Goal: Task Accomplishment & Management: Manage account settings

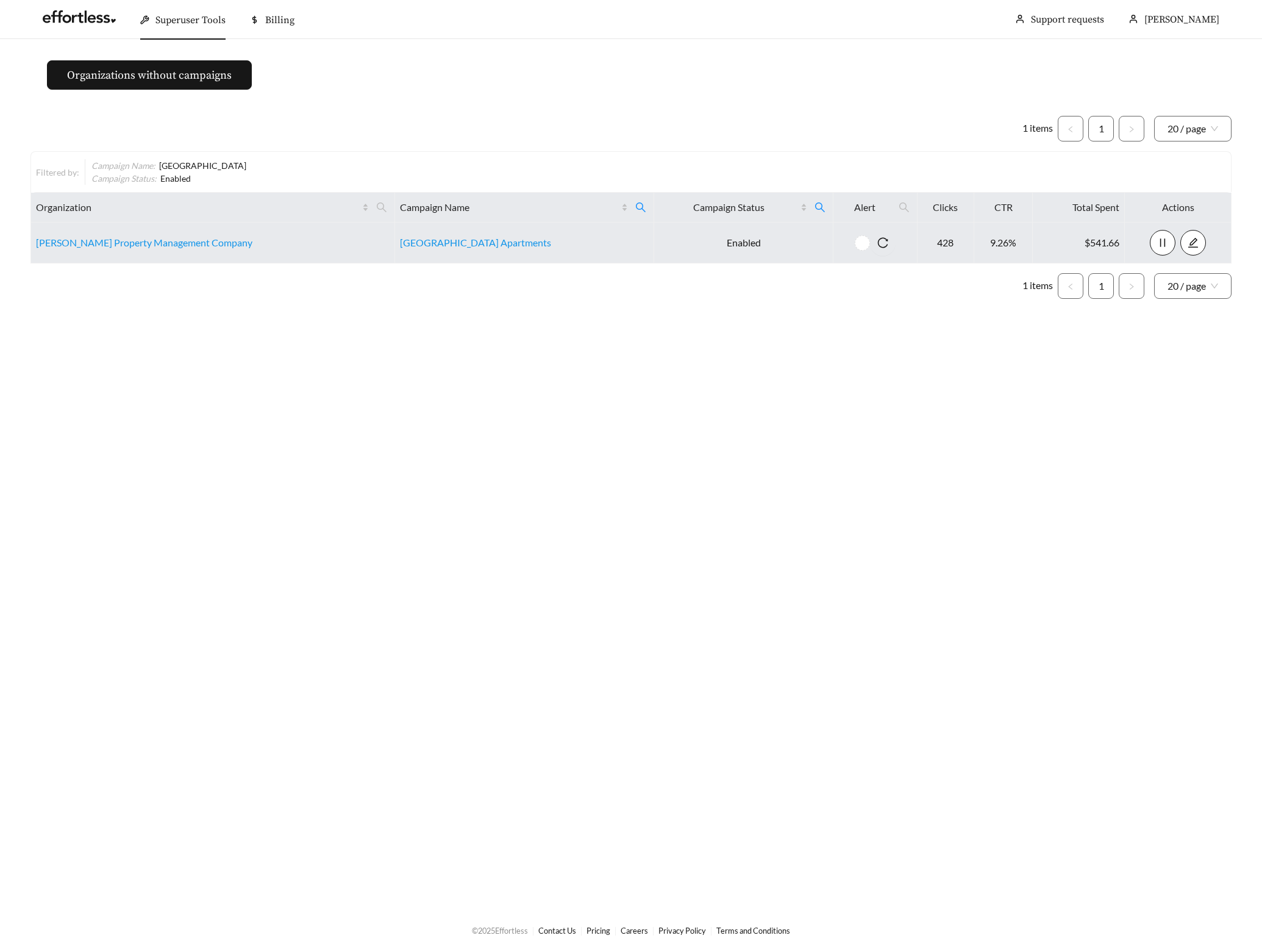
click at [153, 535] on main "Organizations without campaigns 1 items 1 20 / page Filtered by: Campaign Name …" at bounding box center [631, 473] width 1262 height 869
click at [549, 596] on main "Organizations without campaigns 1 items 1 20 / page Filtered by: Campaign Name …" at bounding box center [631, 473] width 1262 height 869
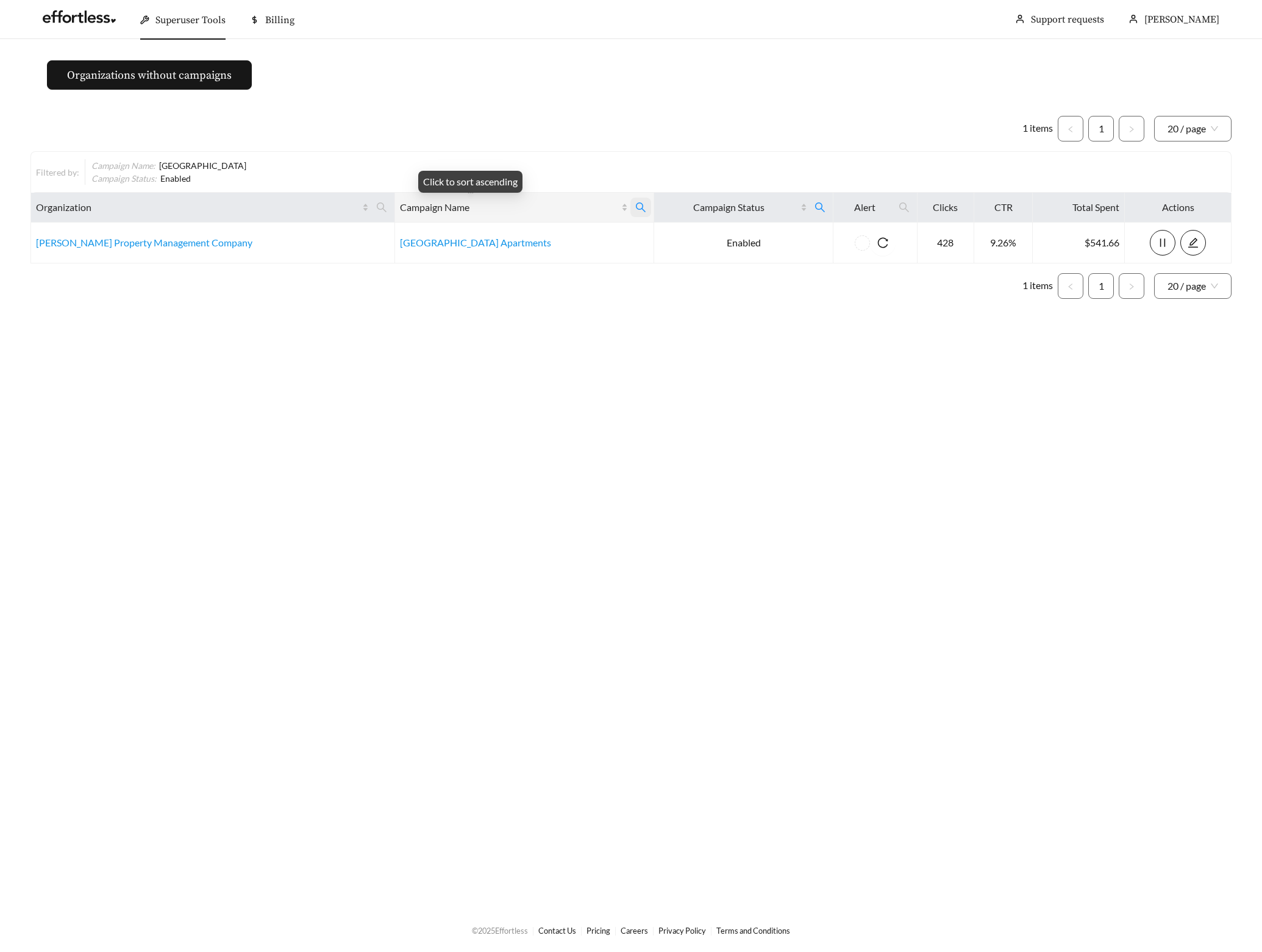
click at [635, 205] on icon "search" at bounding box center [640, 207] width 11 height 11
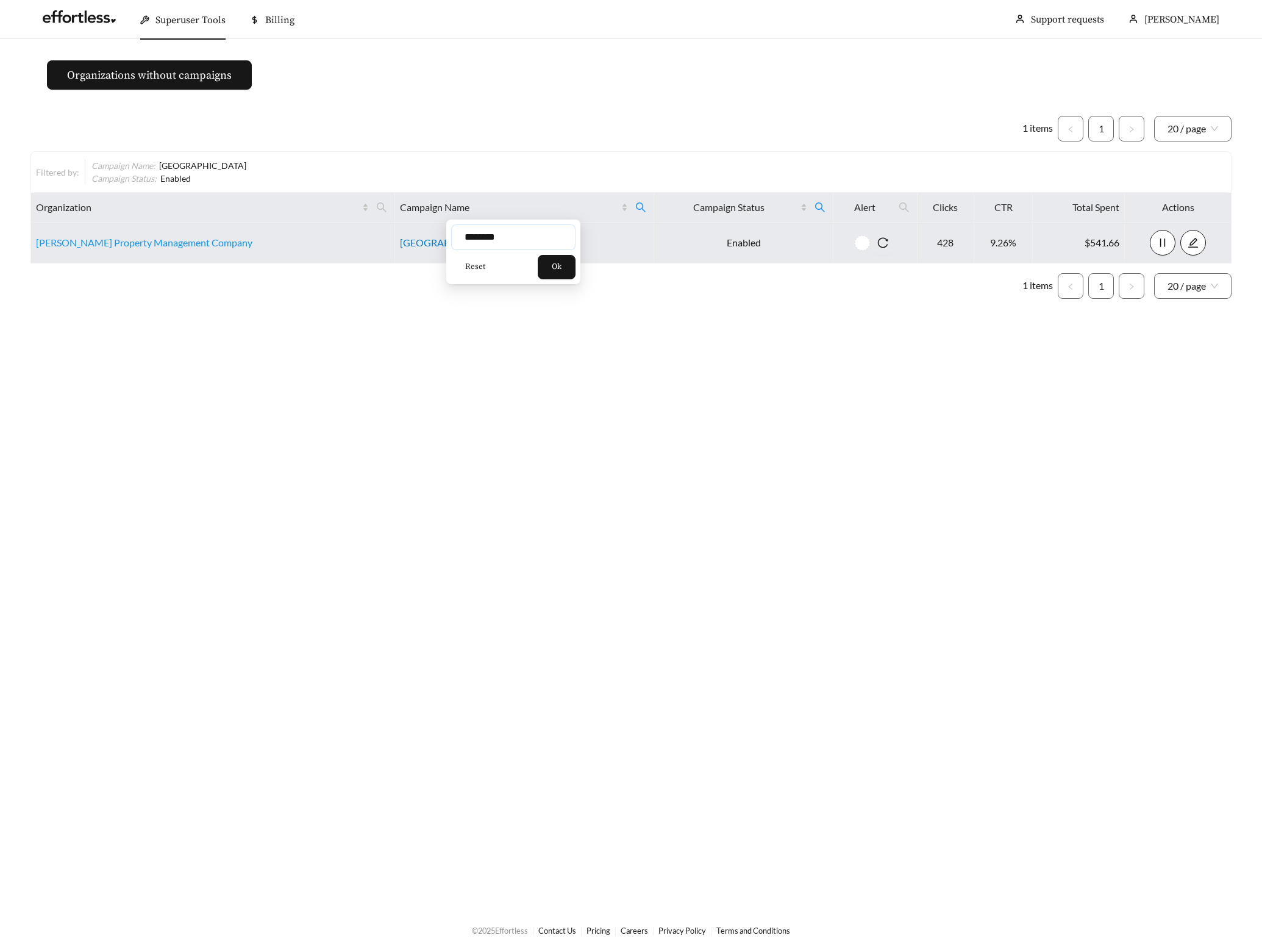
drag, startPoint x: 516, startPoint y: 236, endPoint x: 412, endPoint y: 237, distance: 104.0
click at [412, 237] on body "Superuser Tools Billing Maddi Herrick-Foster Support requests More Organization…" at bounding box center [631, 476] width 1262 height 952
type input "*****"
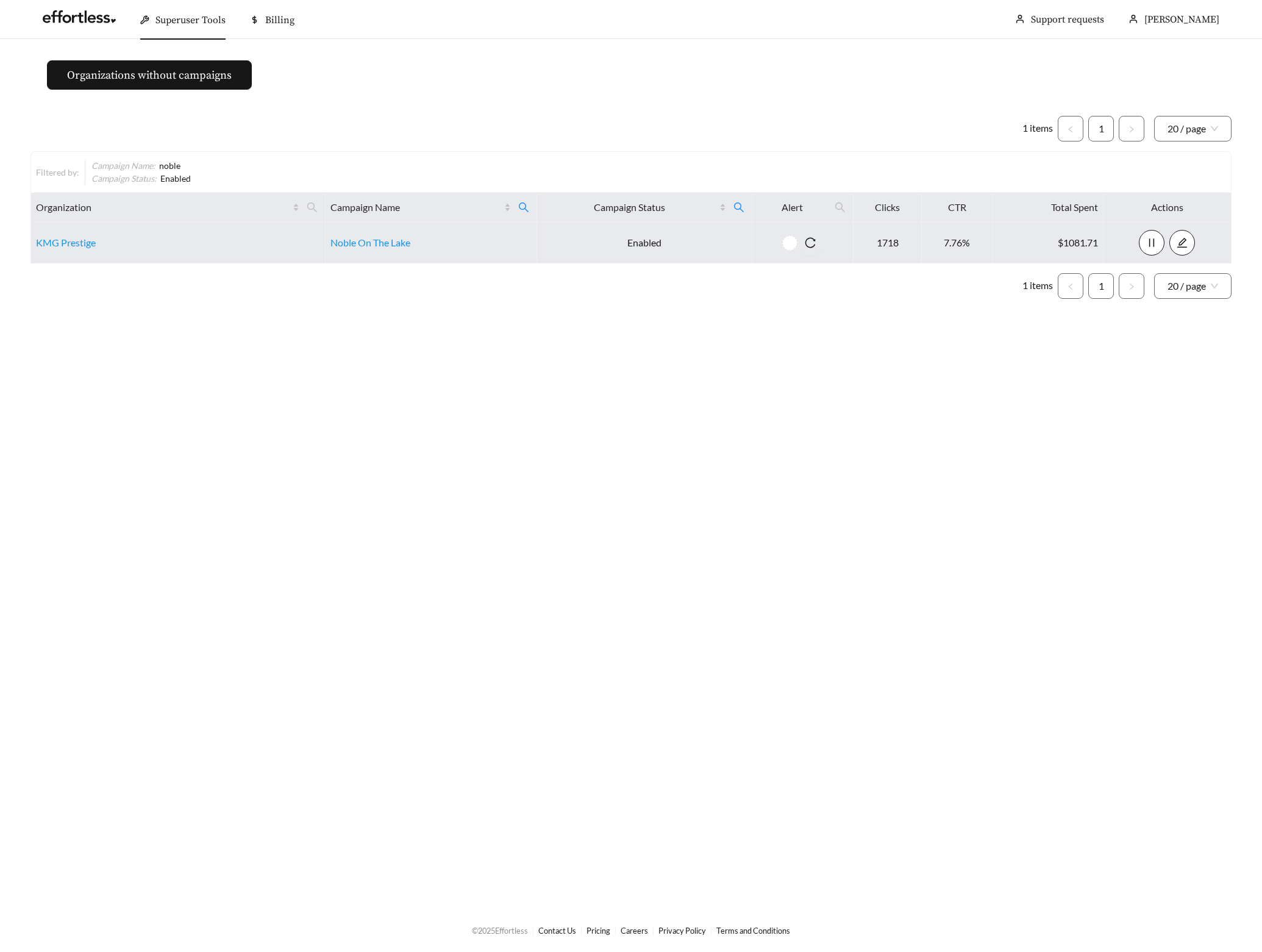
click at [394, 249] on td "Noble On The Lake" at bounding box center [431, 243] width 212 height 41
click at [393, 246] on link "Noble On The Lake" at bounding box center [370, 242] width 80 height 12
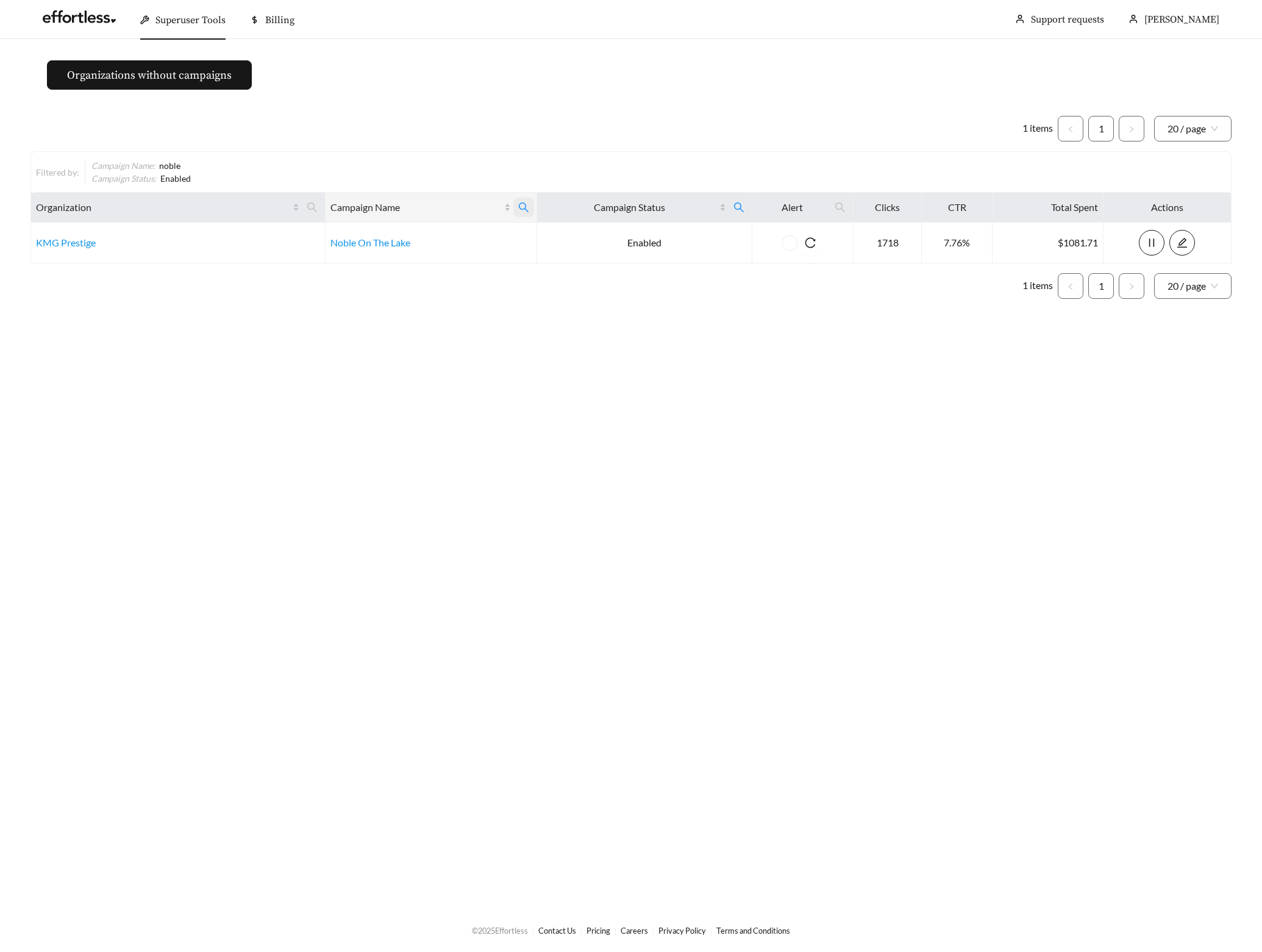
click at [519, 208] on icon "search" at bounding box center [523, 207] width 9 height 9
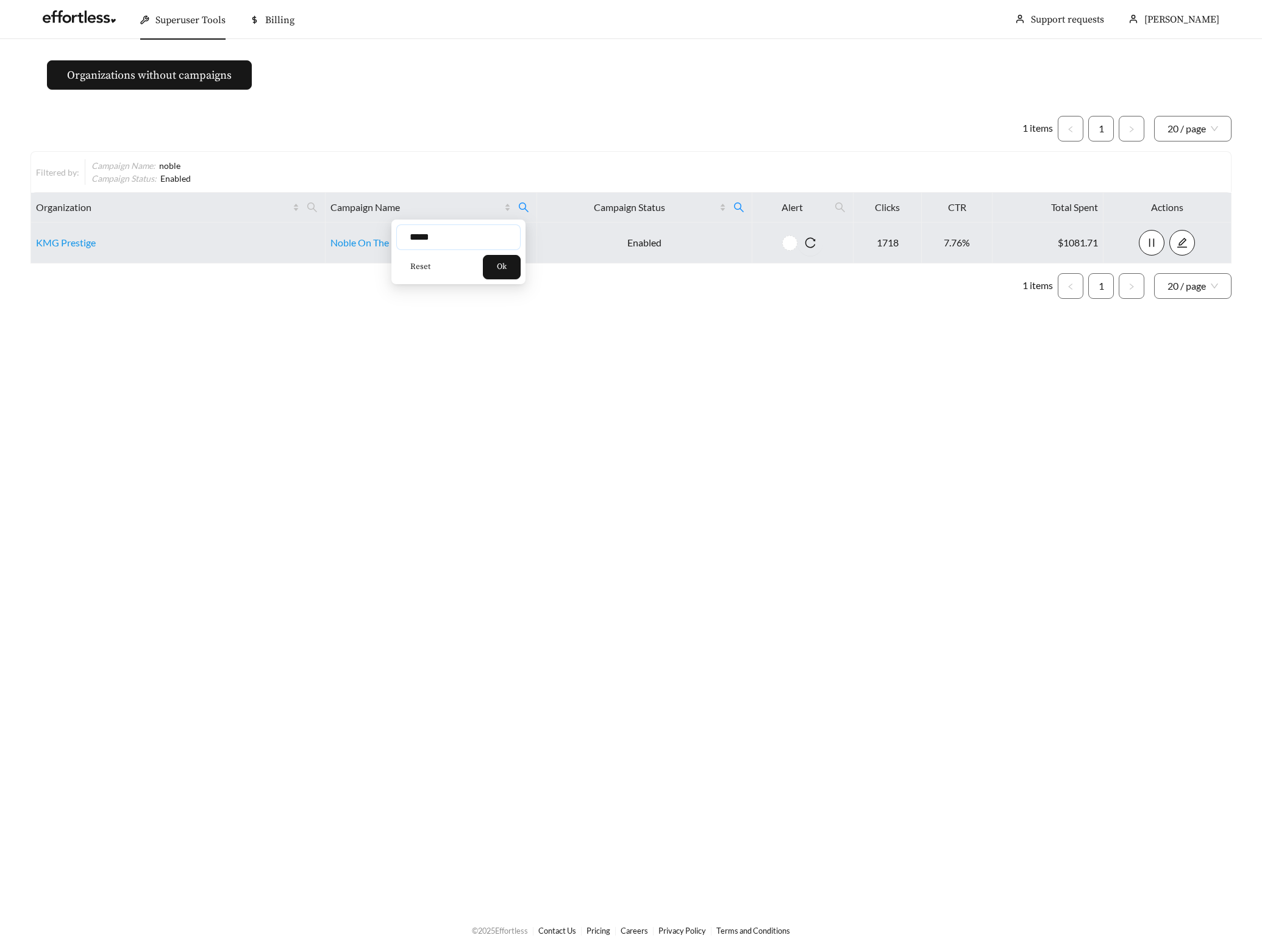
drag, startPoint x: 472, startPoint y: 237, endPoint x: 341, endPoint y: 235, distance: 131.0
click at [371, 238] on body "Superuser Tools Billing Maddi Herrick-Foster Support requests More Organization…" at bounding box center [631, 476] width 1262 height 952
type input "******"
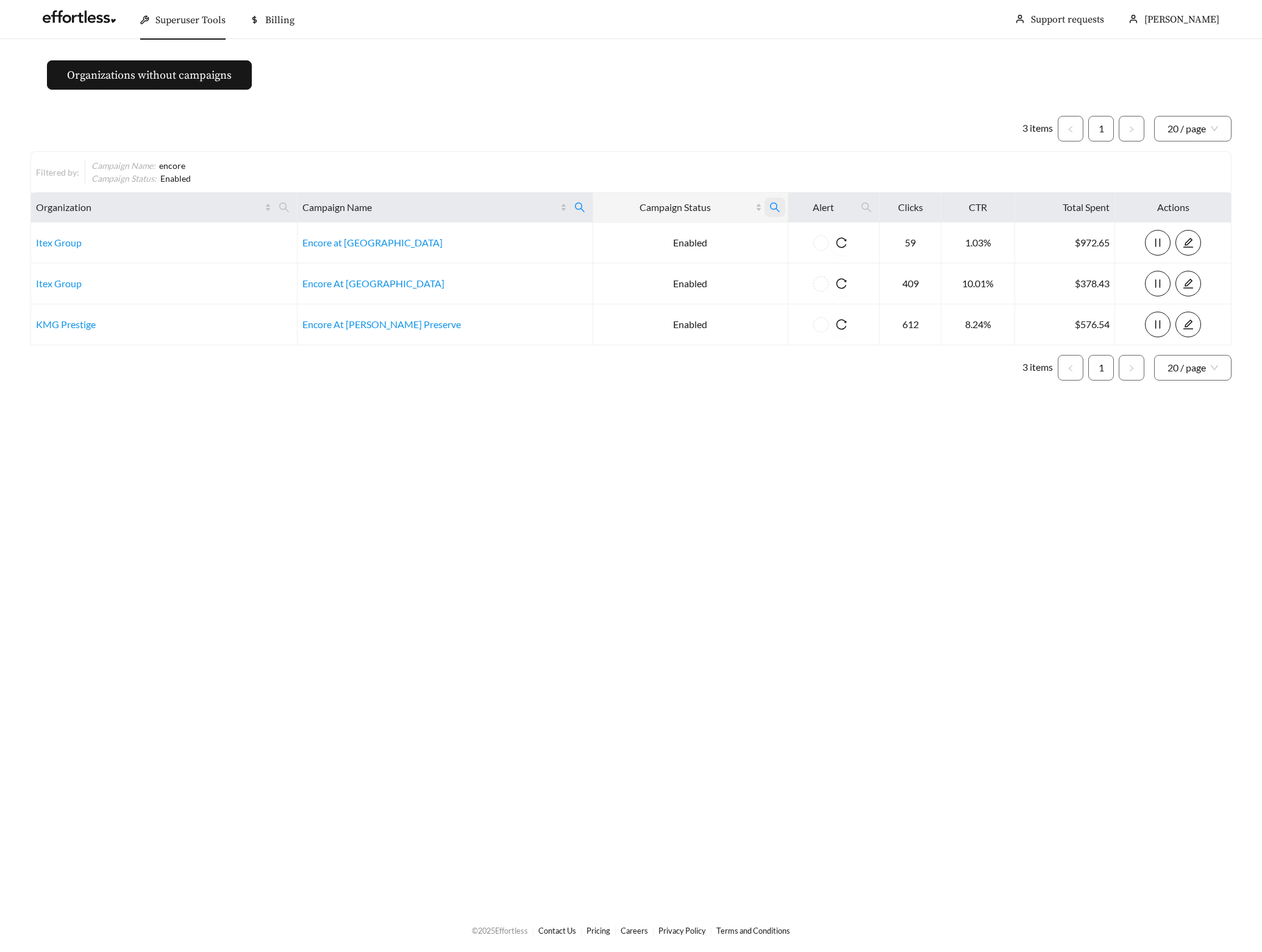
click at [770, 210] on icon "search" at bounding box center [775, 207] width 11 height 11
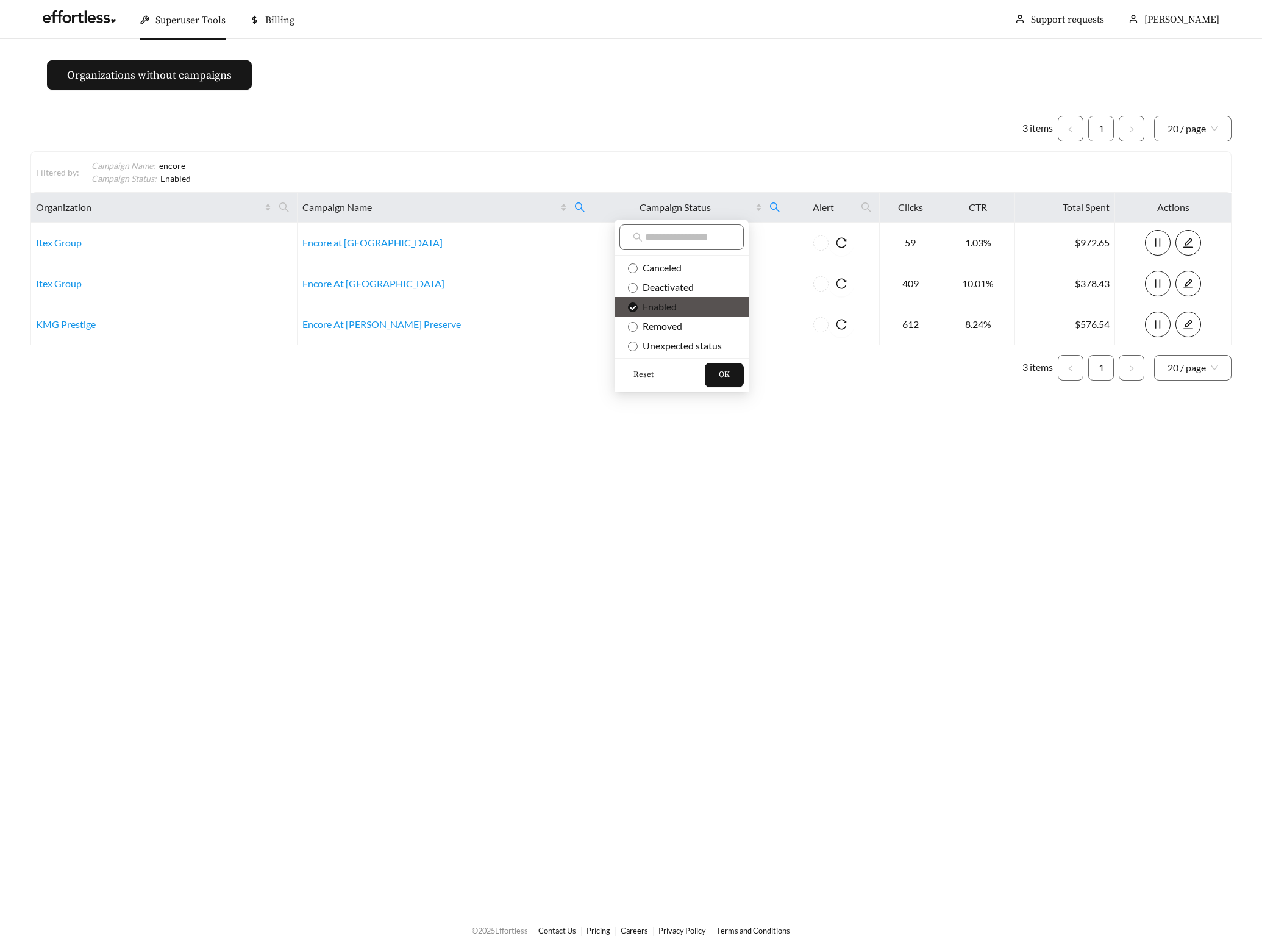
click at [639, 381] on span "Reset" at bounding box center [643, 374] width 20 height 12
click at [716, 373] on button "OK" at bounding box center [724, 375] width 39 height 25
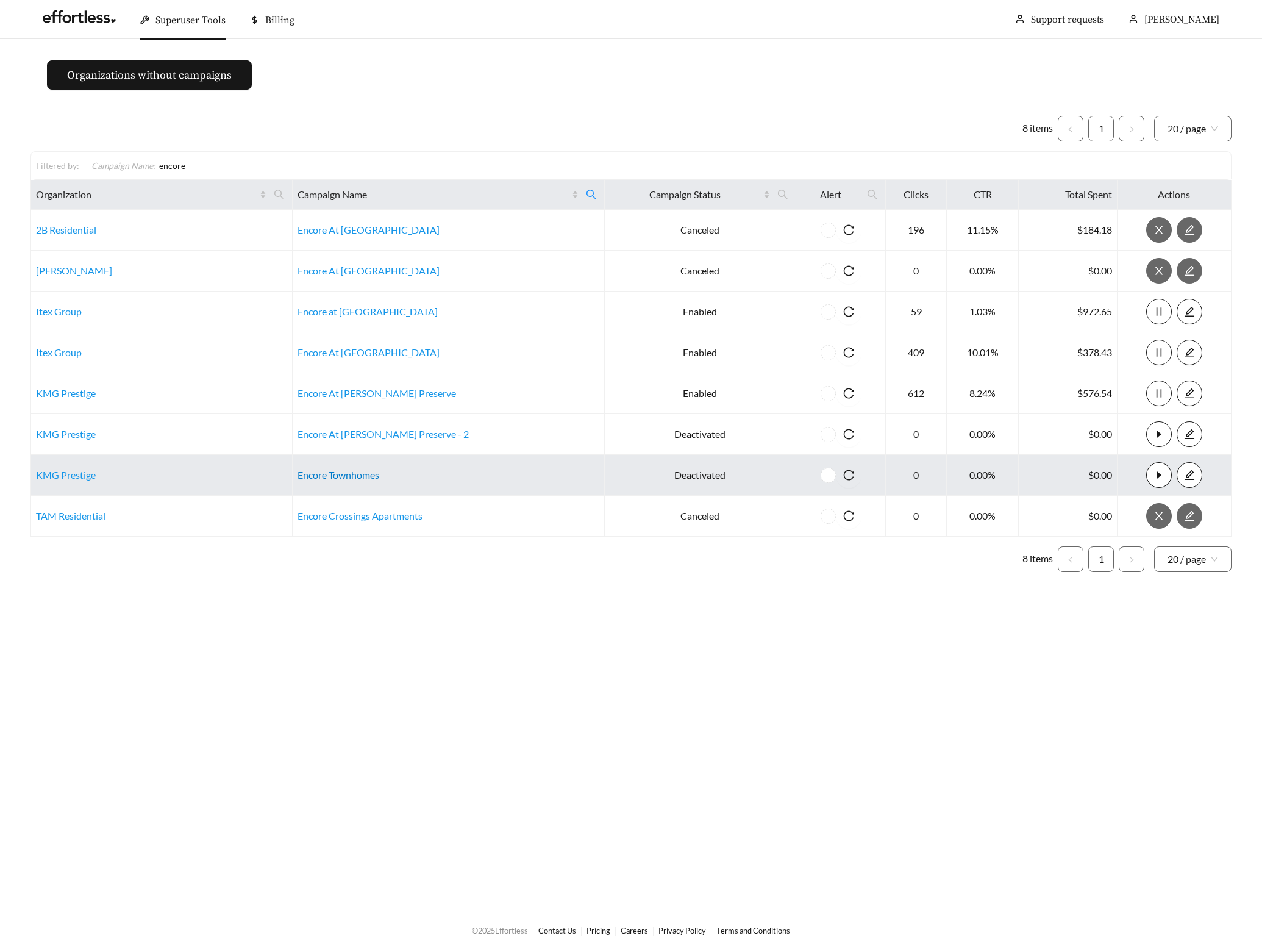
click at [355, 473] on link "Encore Townhomes" at bounding box center [338, 475] width 82 height 12
click at [364, 471] on link "Encore Townhomes" at bounding box center [338, 475] width 82 height 12
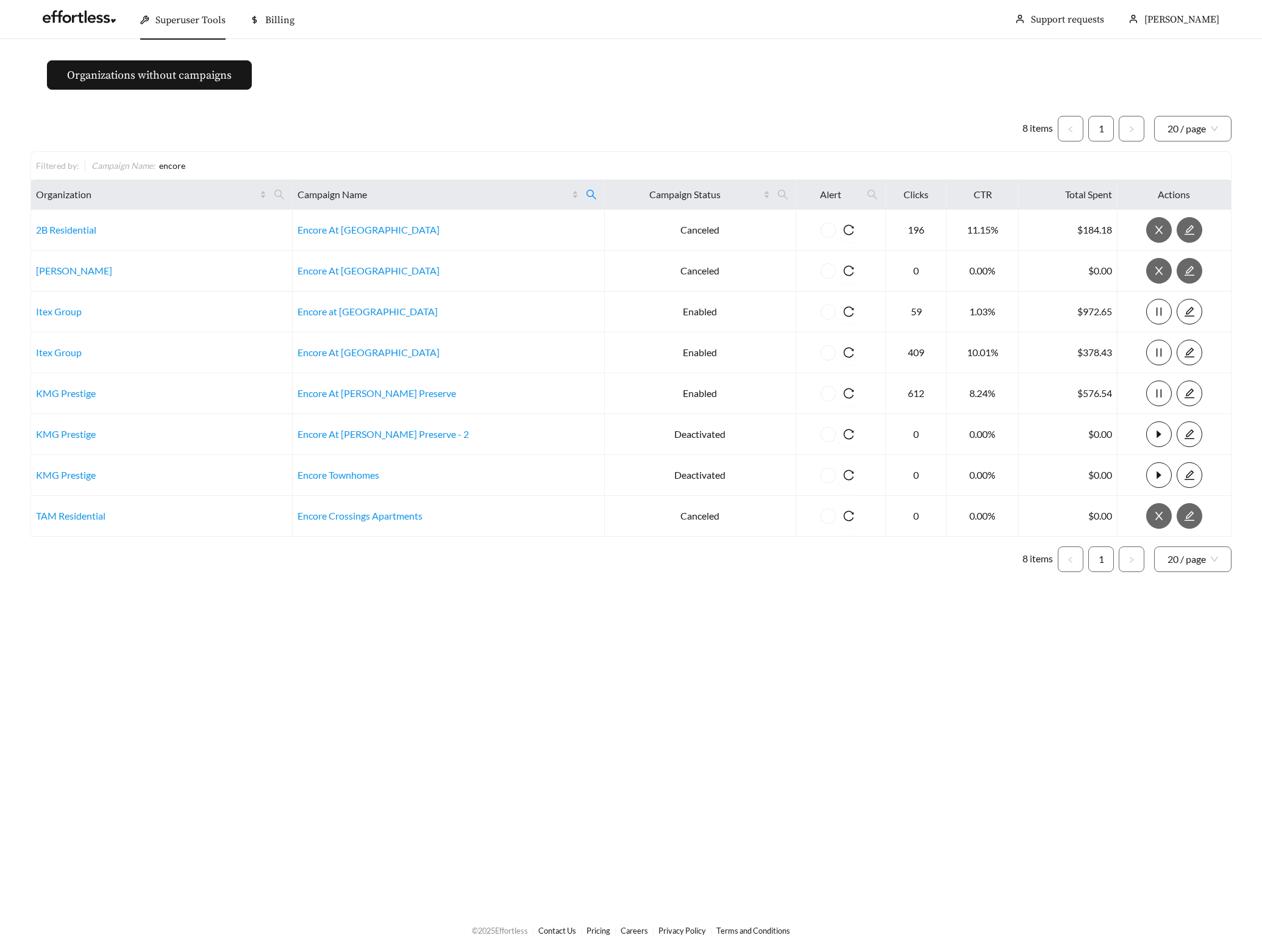
click at [450, 103] on main "Organizations without campaigns 8 items 1 20 / page Filtered by: Campaign Name …" at bounding box center [631, 473] width 1262 height 869
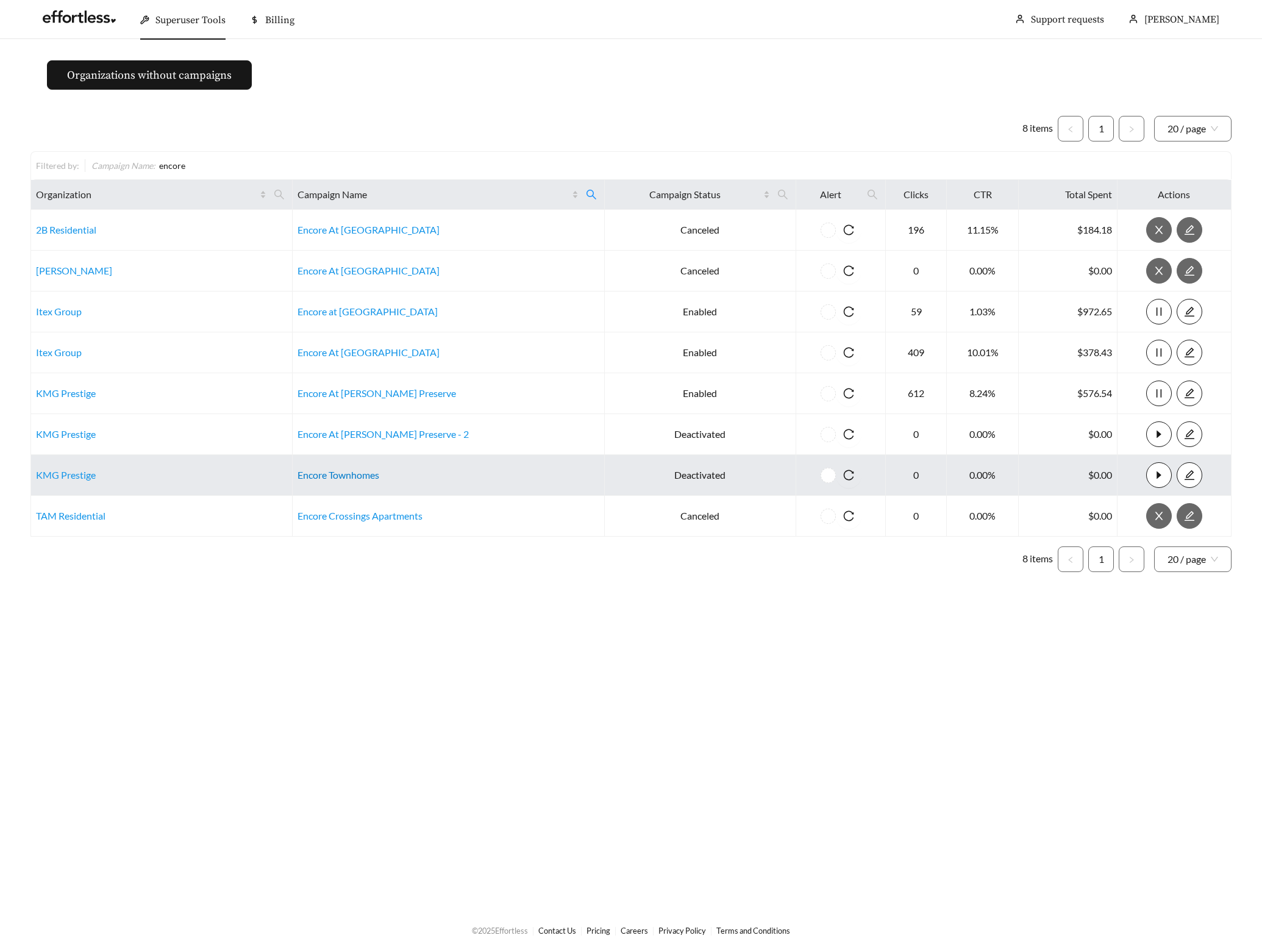
click at [364, 476] on link "Encore Townhomes" at bounding box center [338, 475] width 82 height 12
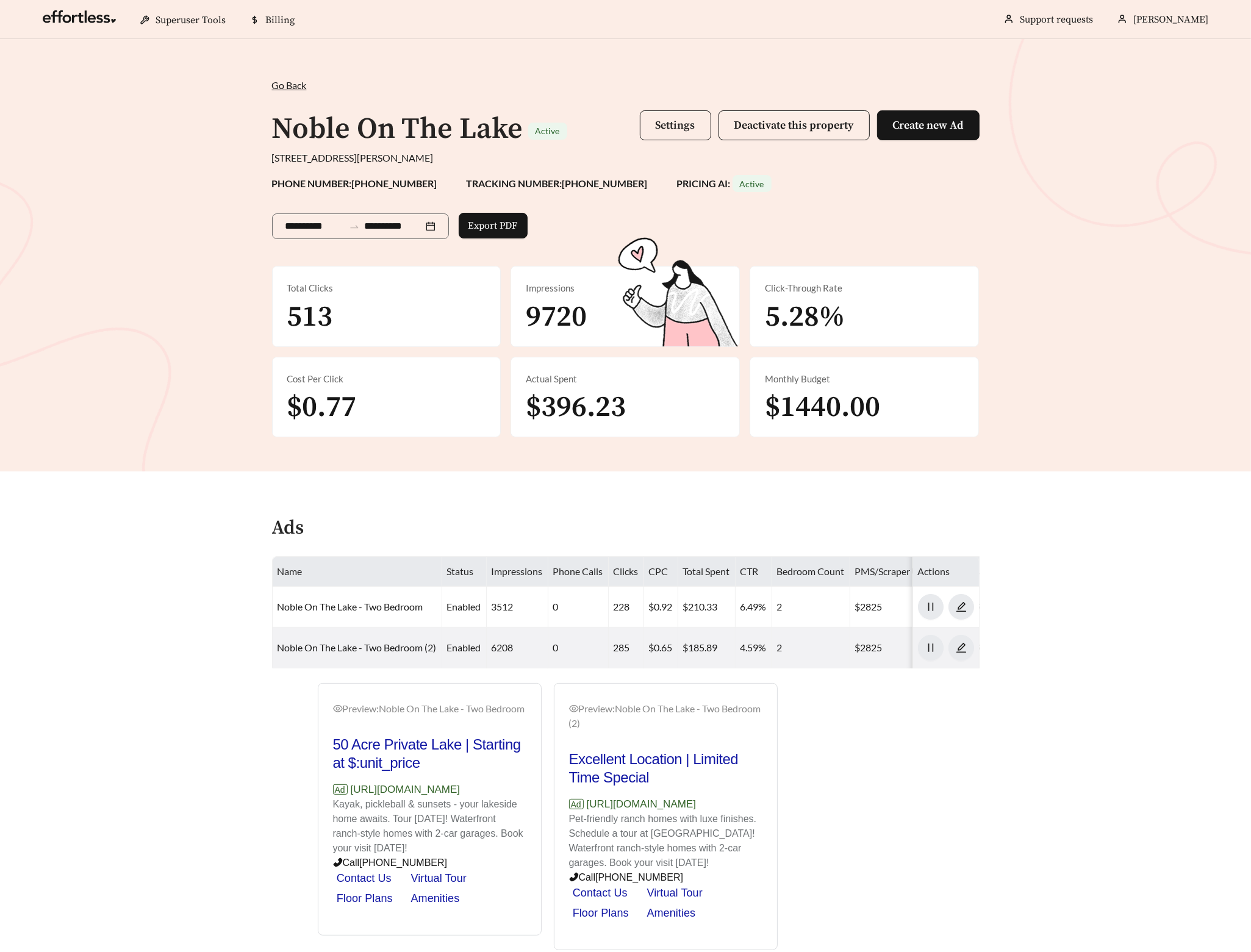
click at [680, 126] on span "Settings" at bounding box center [675, 125] width 40 height 14
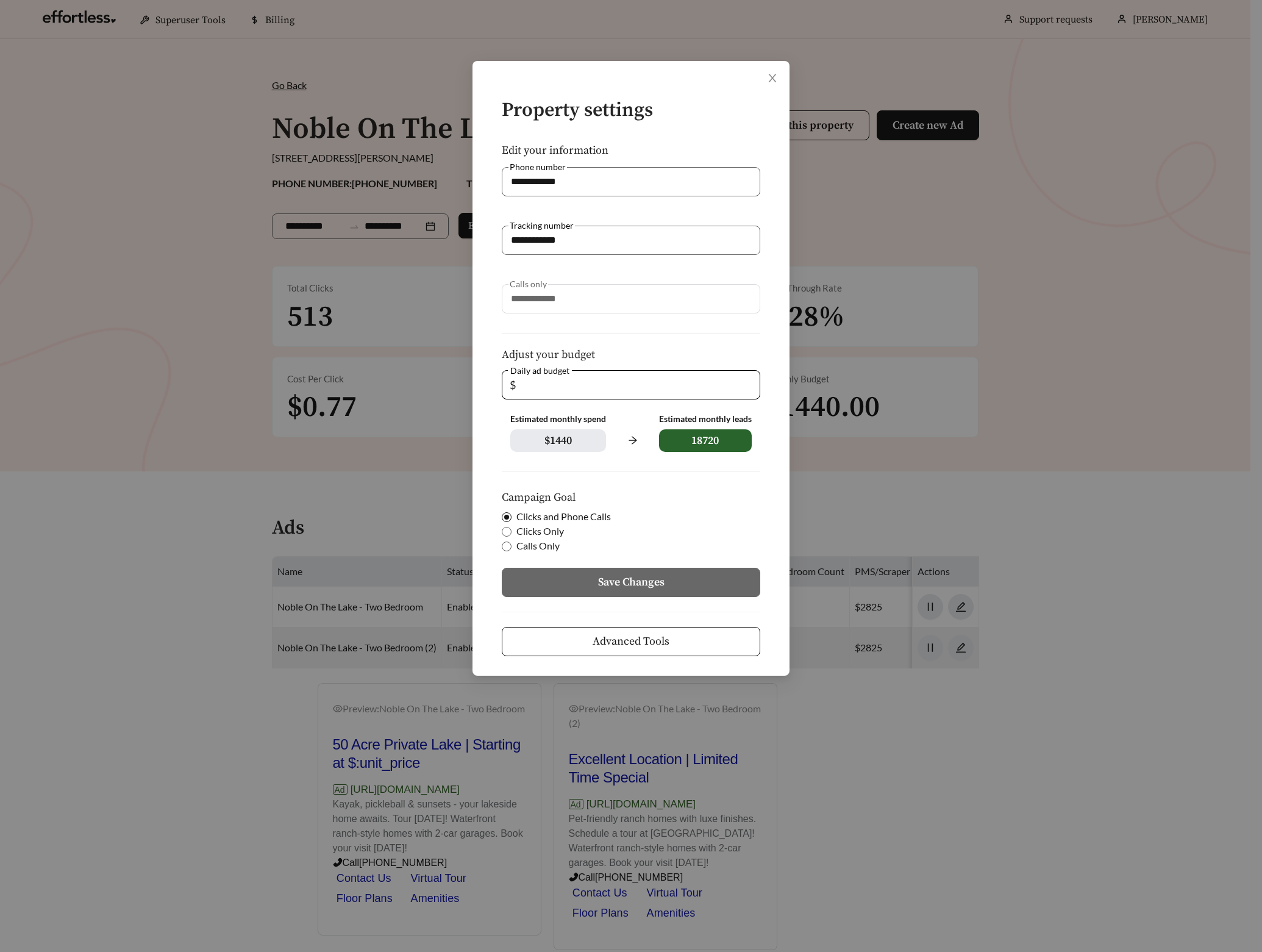
click at [632, 637] on span "Advanced Tools" at bounding box center [631, 641] width 77 height 17
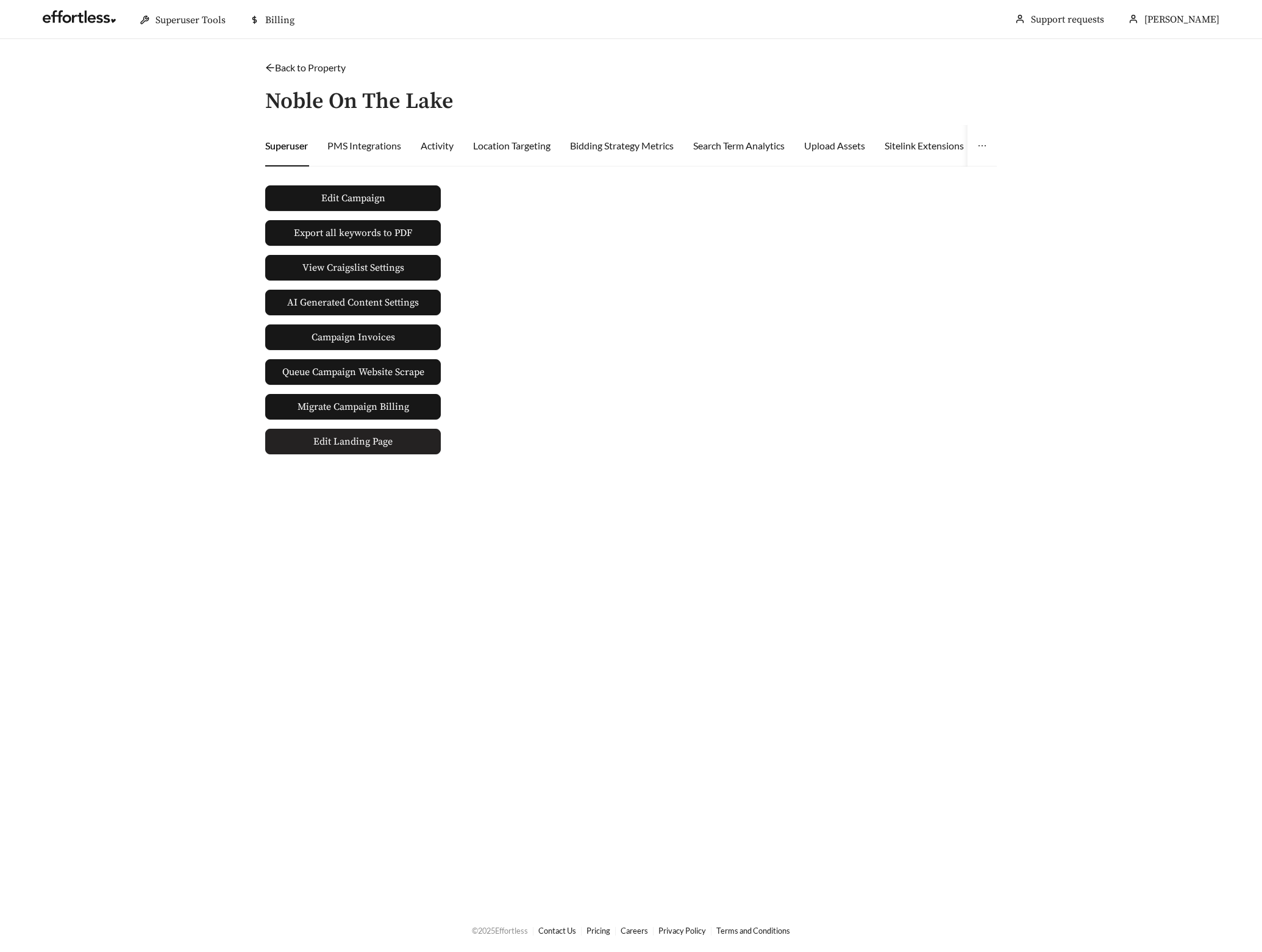
click at [358, 444] on span "Edit Landing Page" at bounding box center [353, 442] width 80 height 25
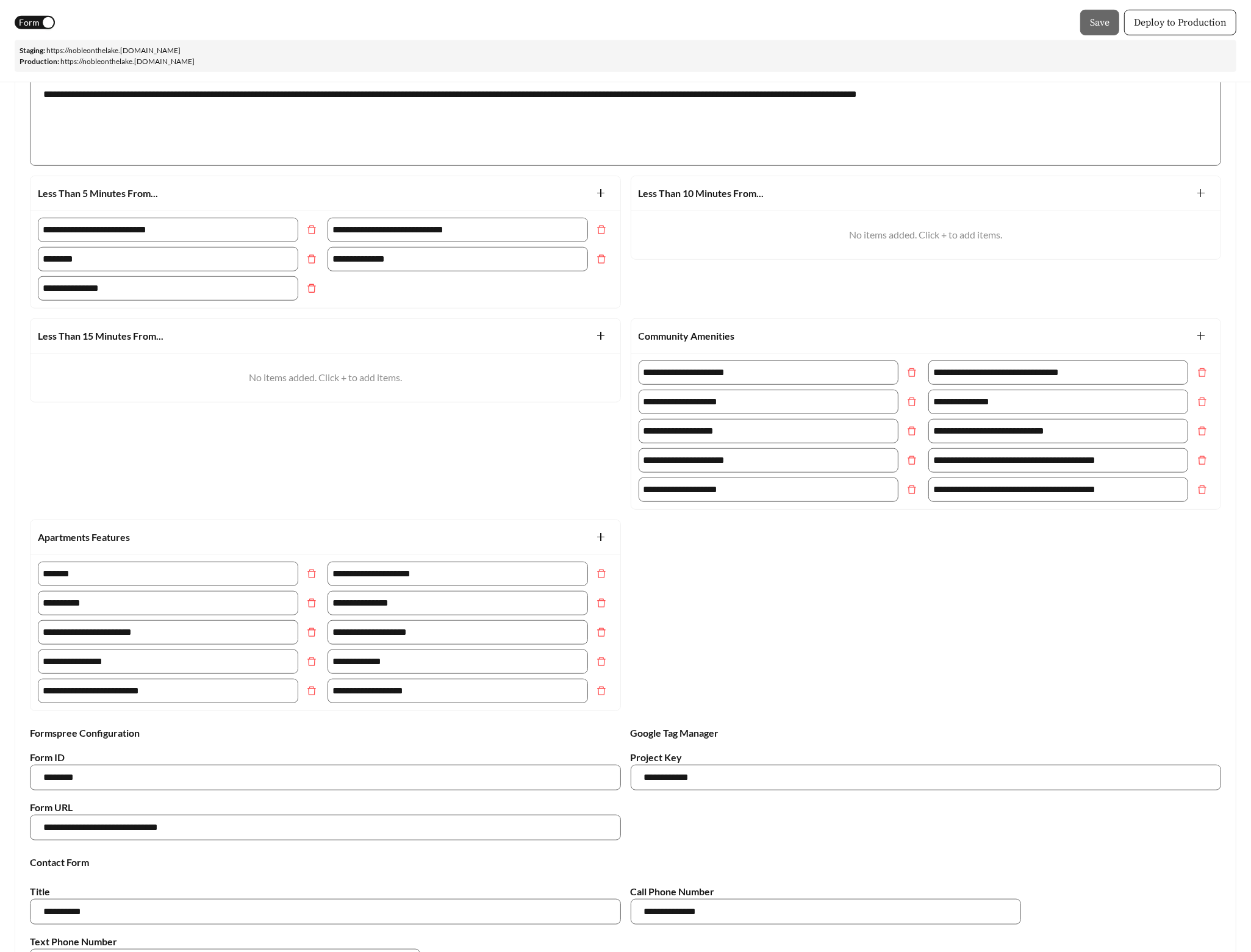
scroll to position [1420, 0]
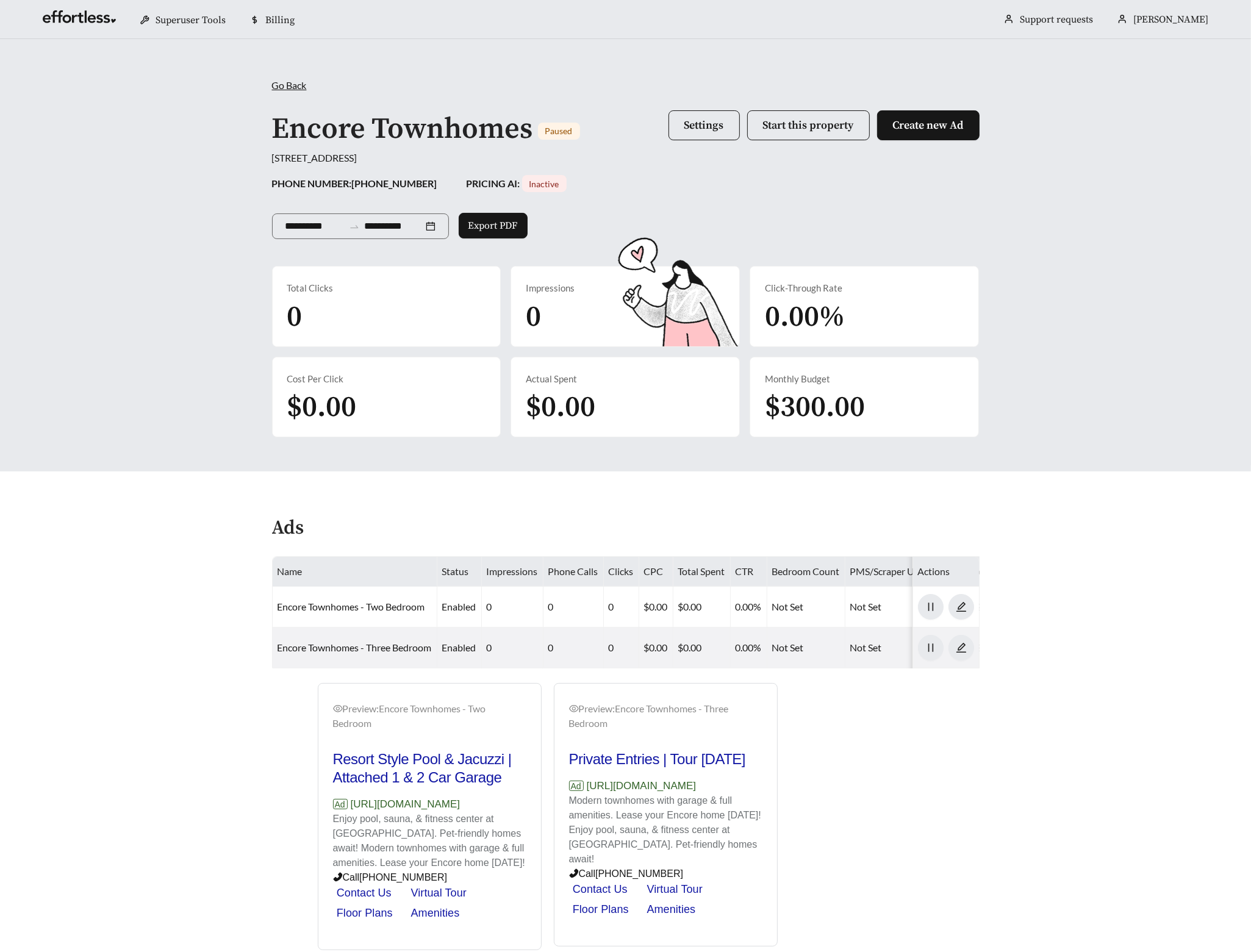
click at [689, 108] on div "Encore Townhomes Paused Settings Start this property Create new Ad" at bounding box center [626, 129] width 708 height 43
click at [699, 136] on button "Settings" at bounding box center [704, 125] width 72 height 30
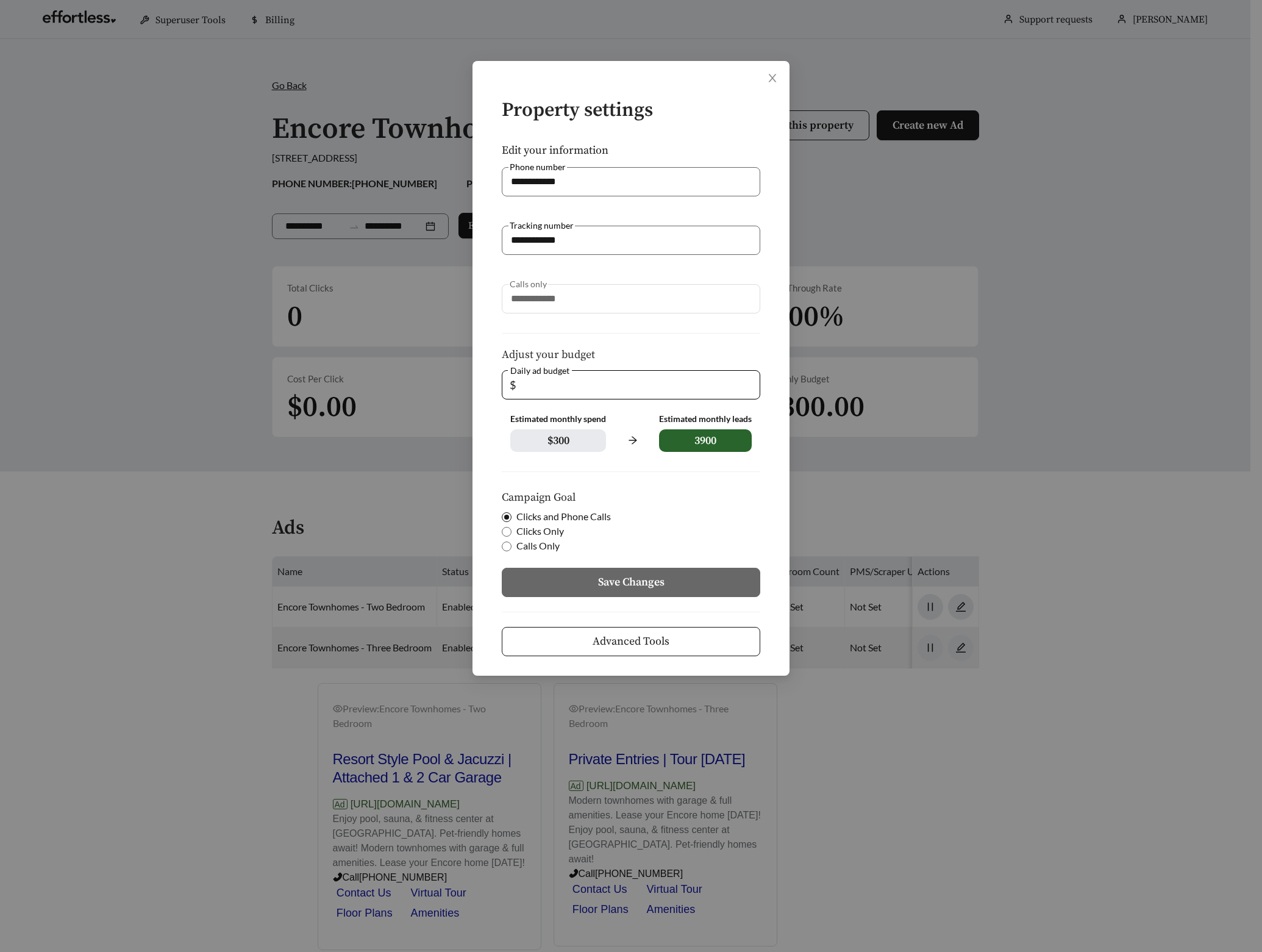
click at [591, 637] on button "Advanced Tools" at bounding box center [631, 641] width 259 height 29
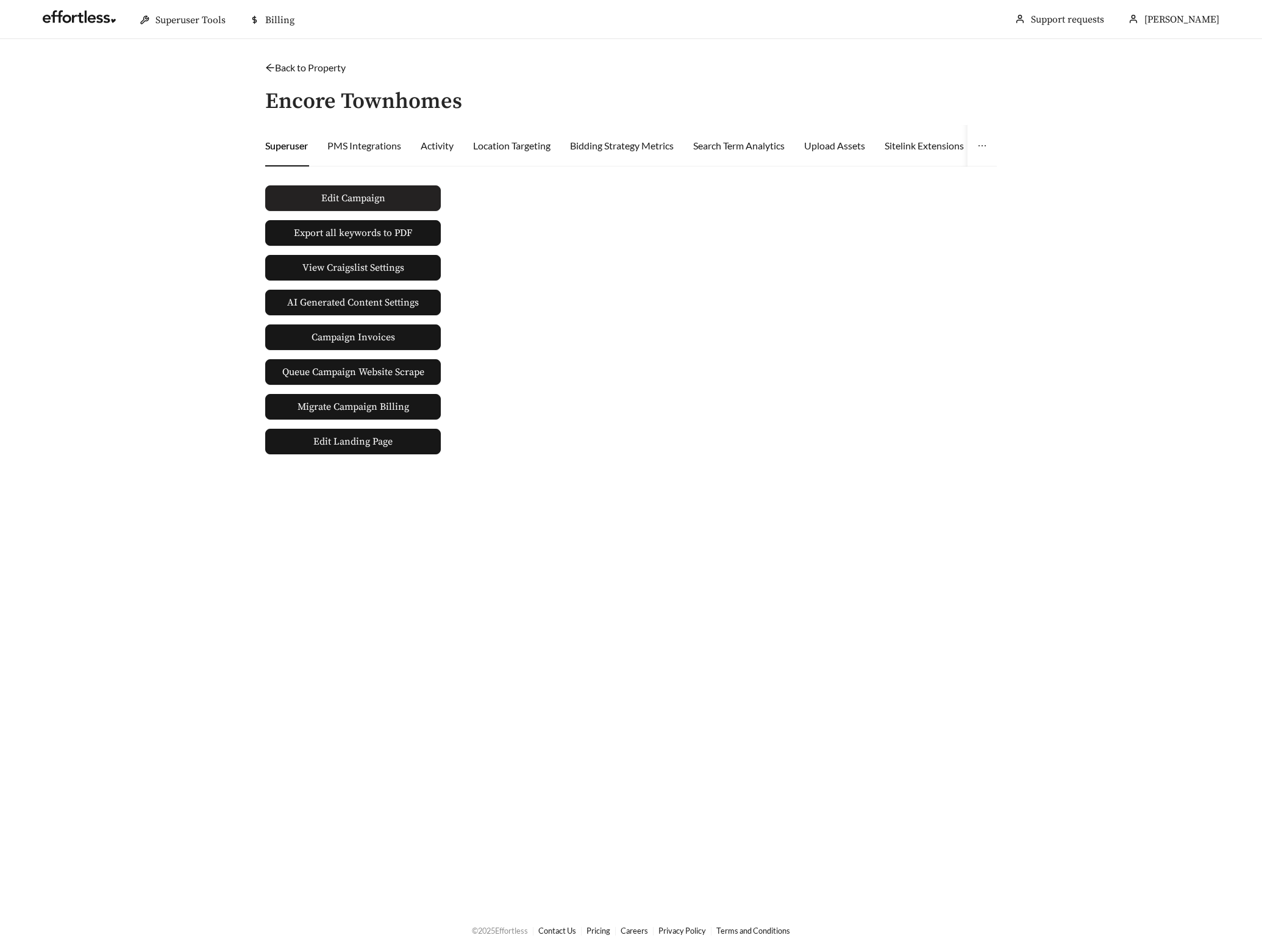
click at [350, 185] on button "Edit Campaign" at bounding box center [353, 197] width 176 height 25
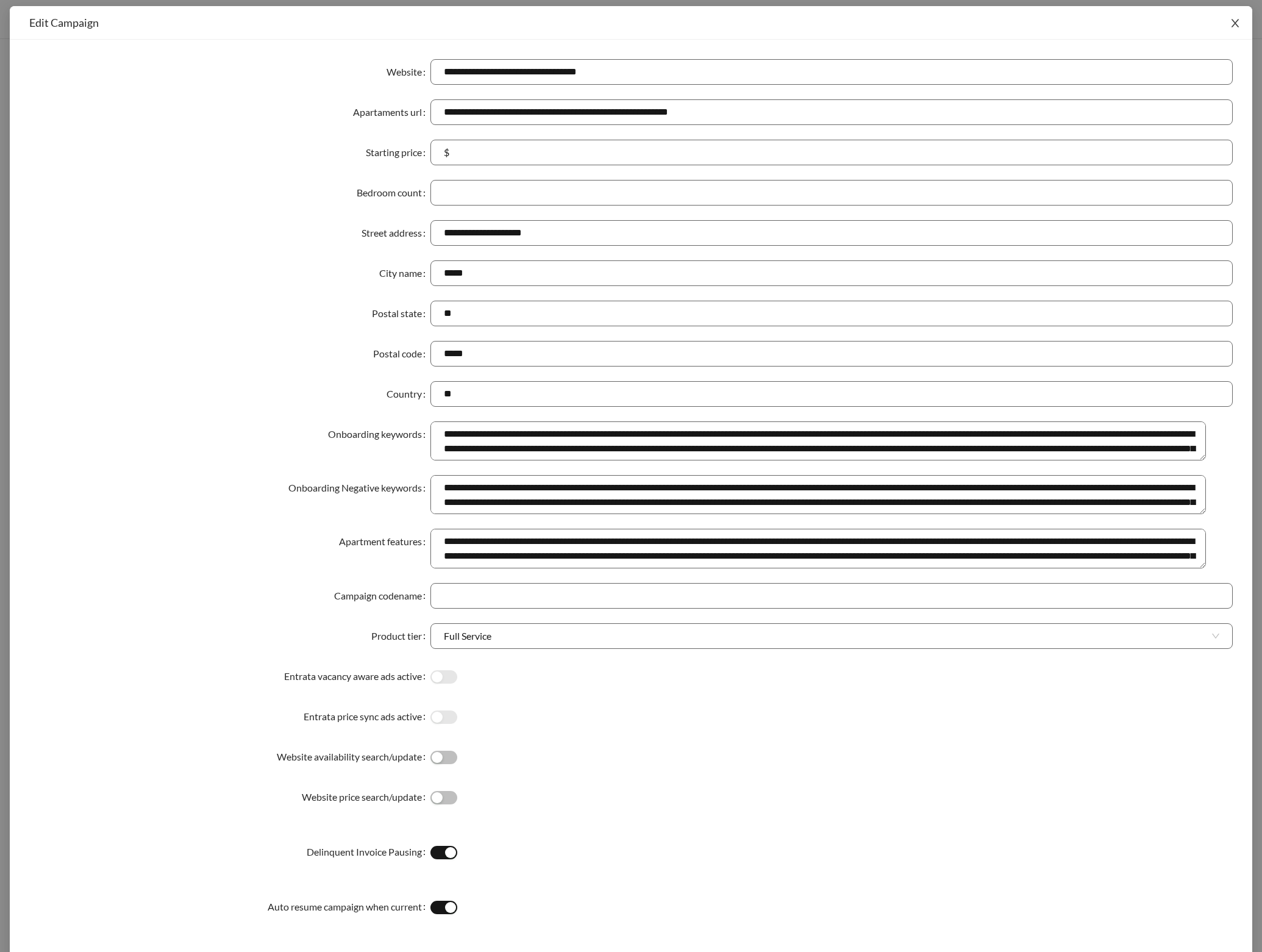
click at [1229, 17] on icon "close" at bounding box center [1235, 22] width 11 height 11
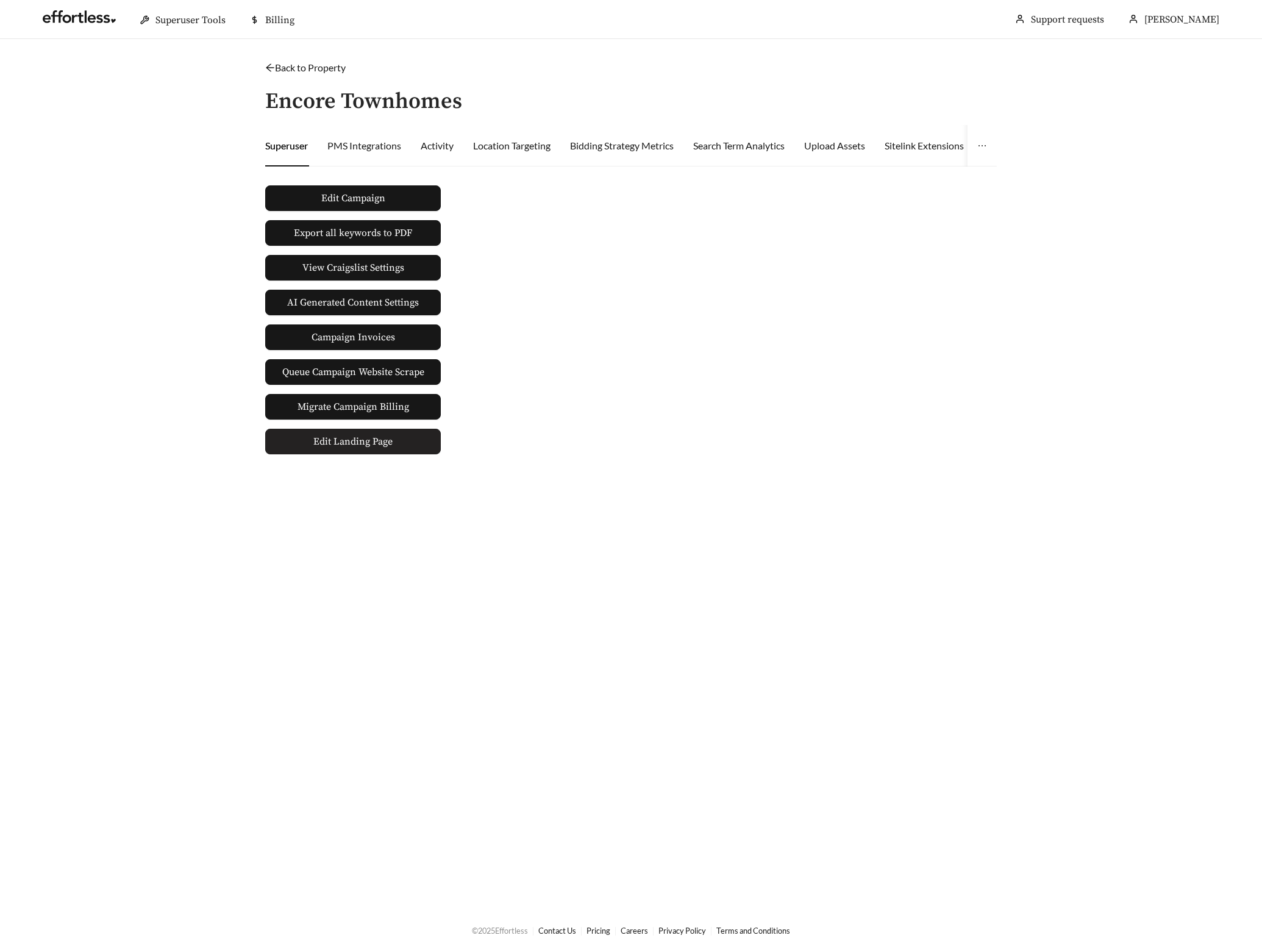
click at [356, 442] on span "Edit Landing Page" at bounding box center [353, 442] width 80 height 25
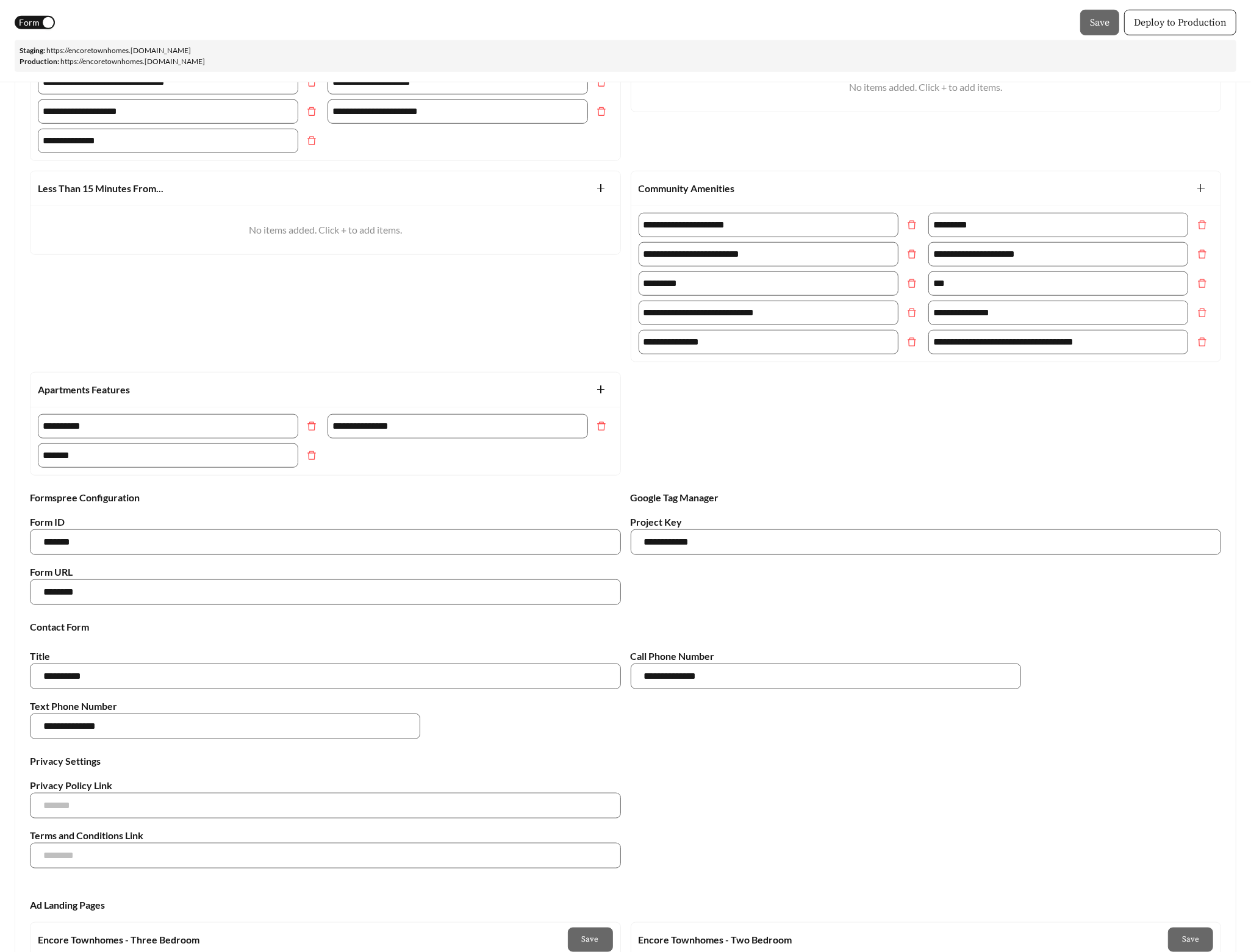
scroll to position [1331, 0]
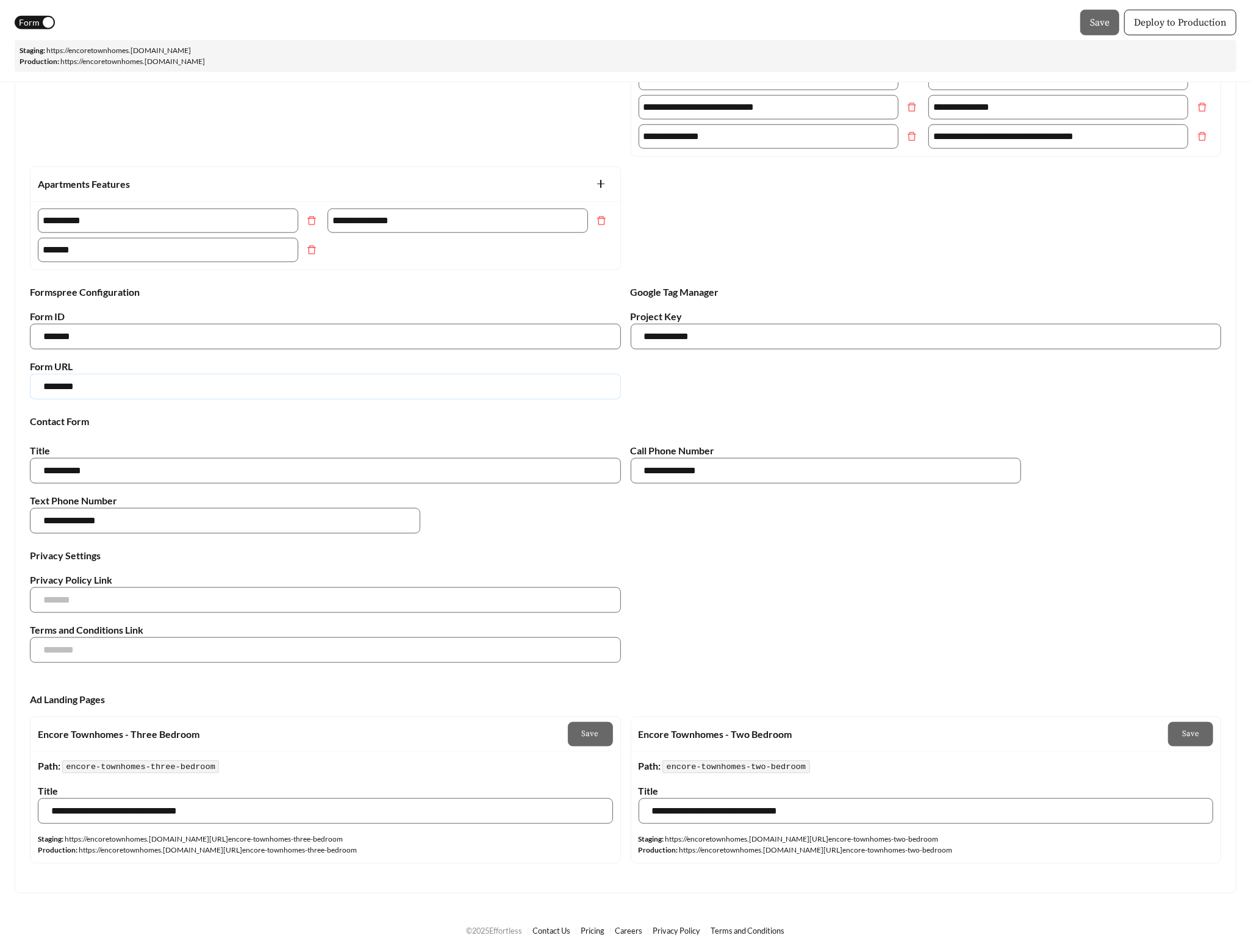
drag, startPoint x: 80, startPoint y: 391, endPoint x: -25, endPoint y: 382, distance: 105.4
paste input "**********"
click at [139, 385] on input "**********" at bounding box center [325, 386] width 591 height 25
drag, startPoint x: 140, startPoint y: 386, endPoint x: 205, endPoint y: 385, distance: 65.0
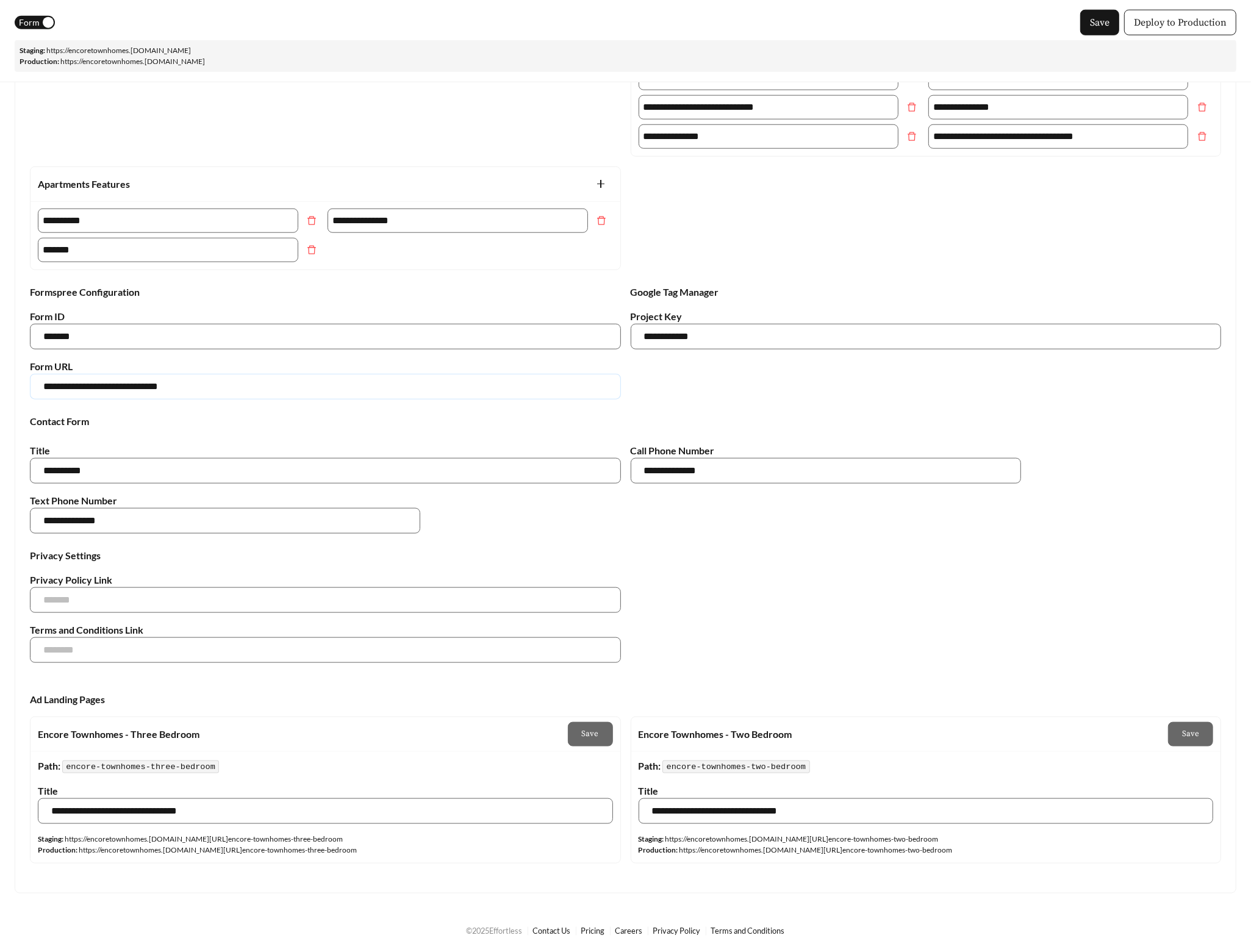
click at [189, 386] on input "**********" at bounding box center [325, 386] width 591 height 25
type input "**********"
drag, startPoint x: 33, startPoint y: 337, endPoint x: -4, endPoint y: 337, distance: 37.0
paste input "*"
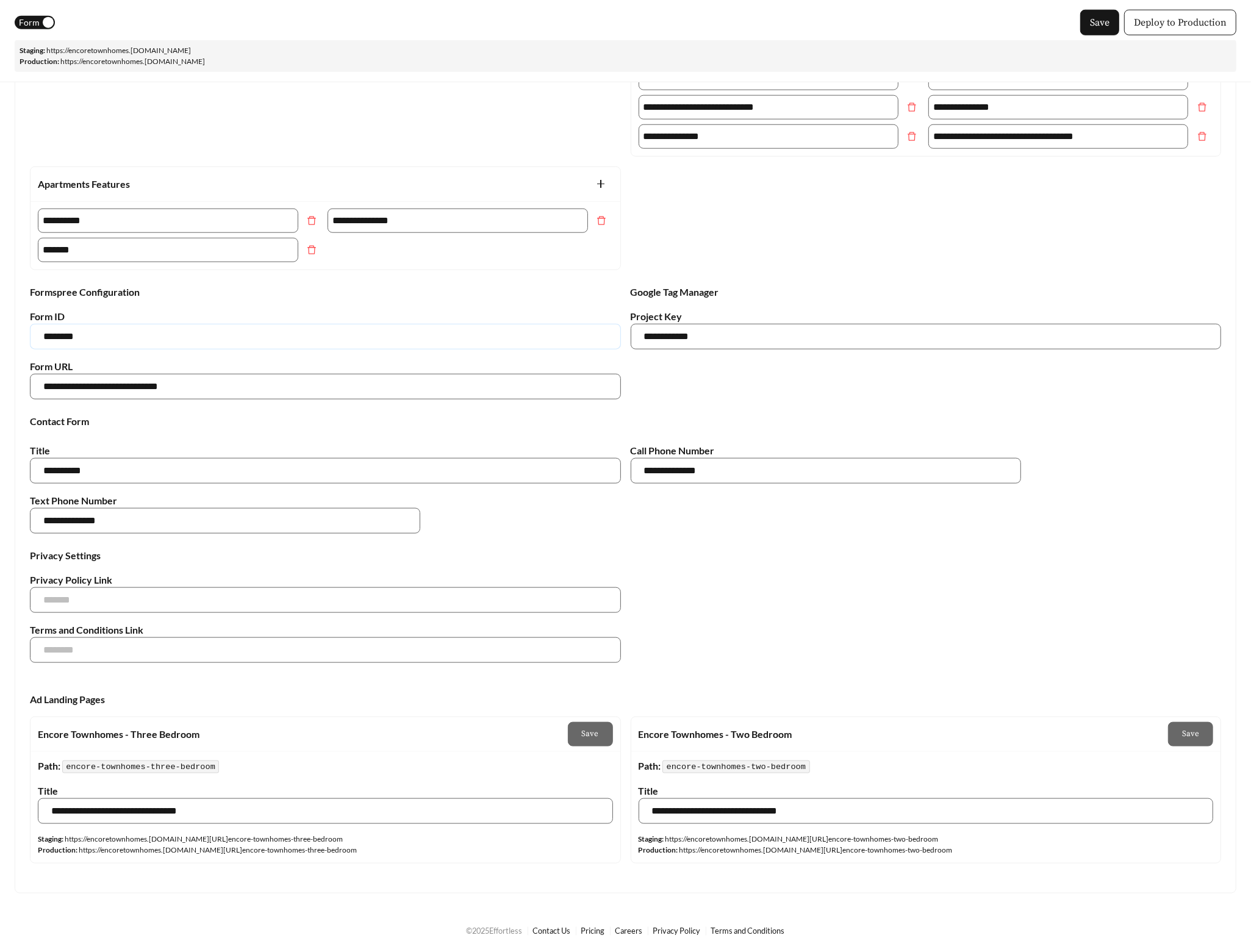
type input "********"
click at [179, 421] on div "Contact Form" at bounding box center [626, 421] width 1201 height 14
click at [1106, 27] on span "Save" at bounding box center [1099, 22] width 20 height 14
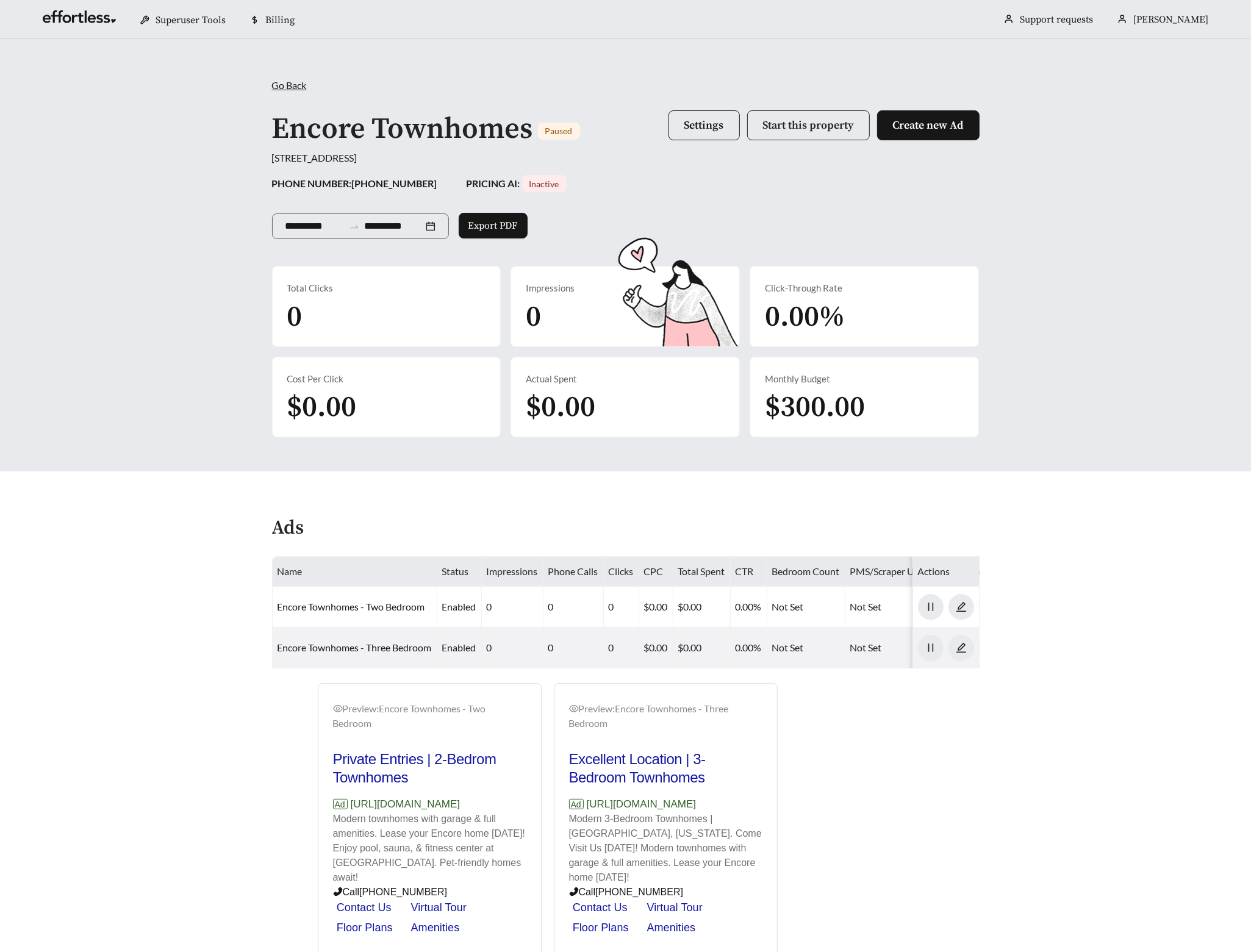
click at [790, 119] on span "Start this property" at bounding box center [808, 125] width 91 height 14
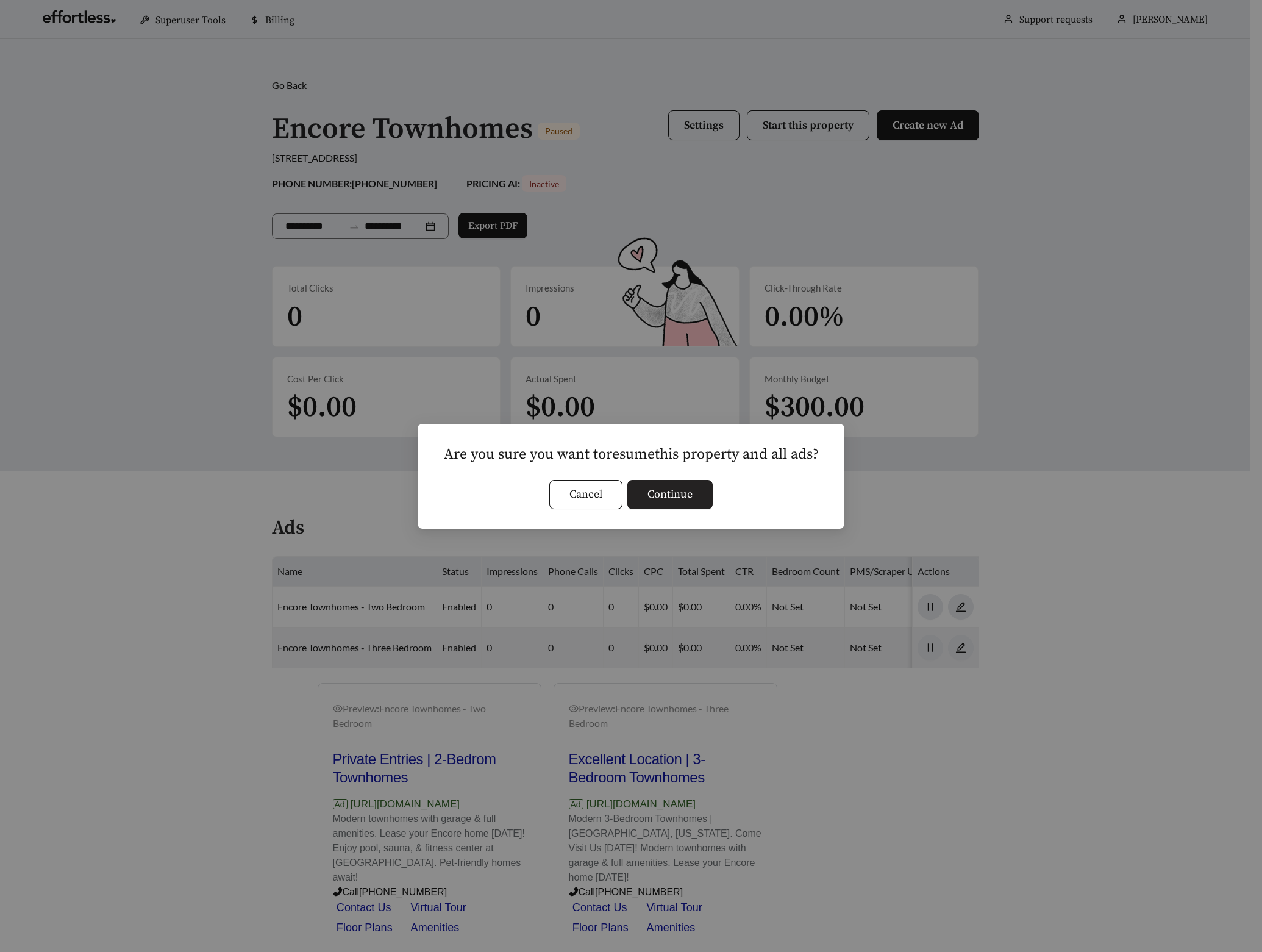
click at [690, 486] on span "Continue" at bounding box center [670, 494] width 45 height 17
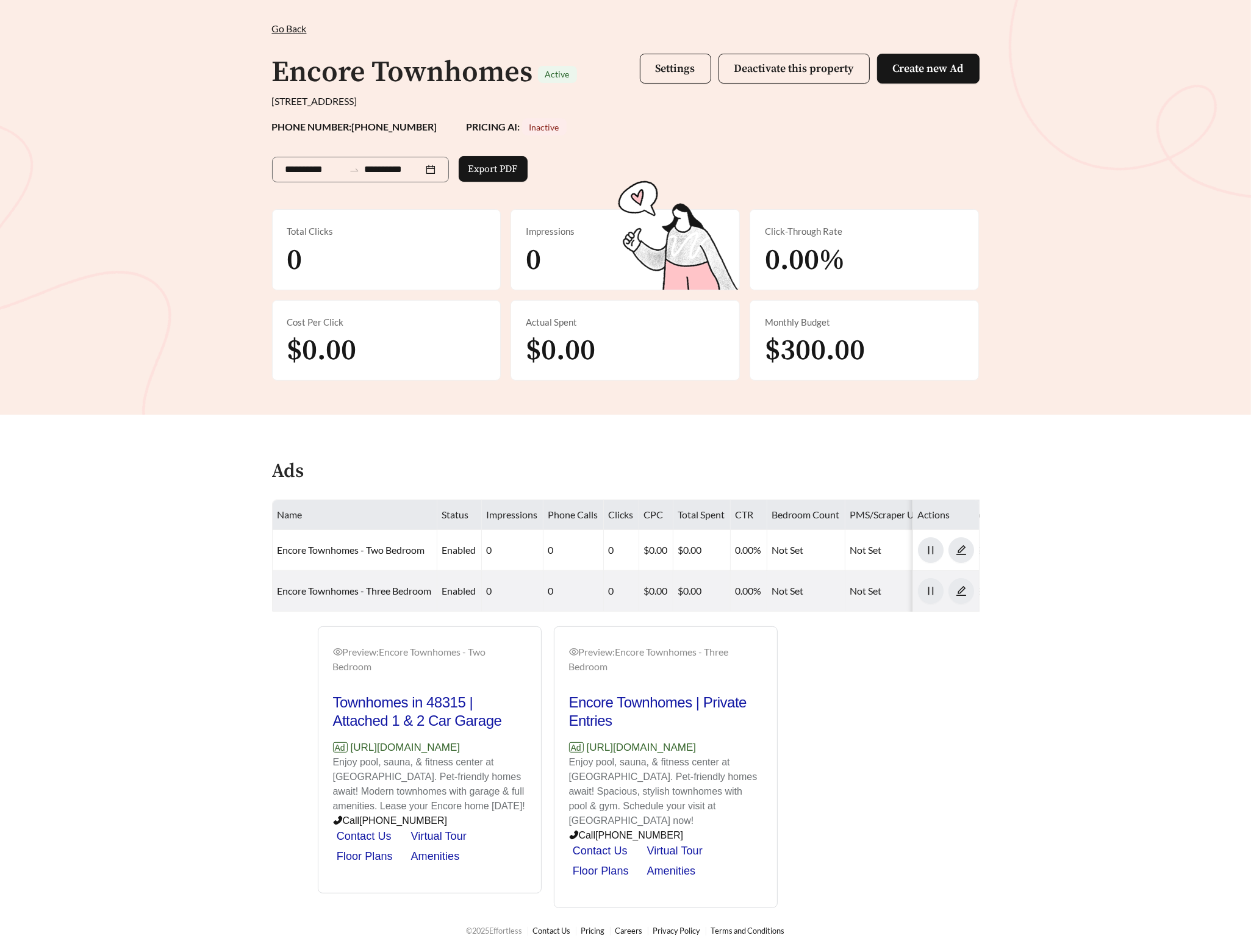
scroll to position [101, 0]
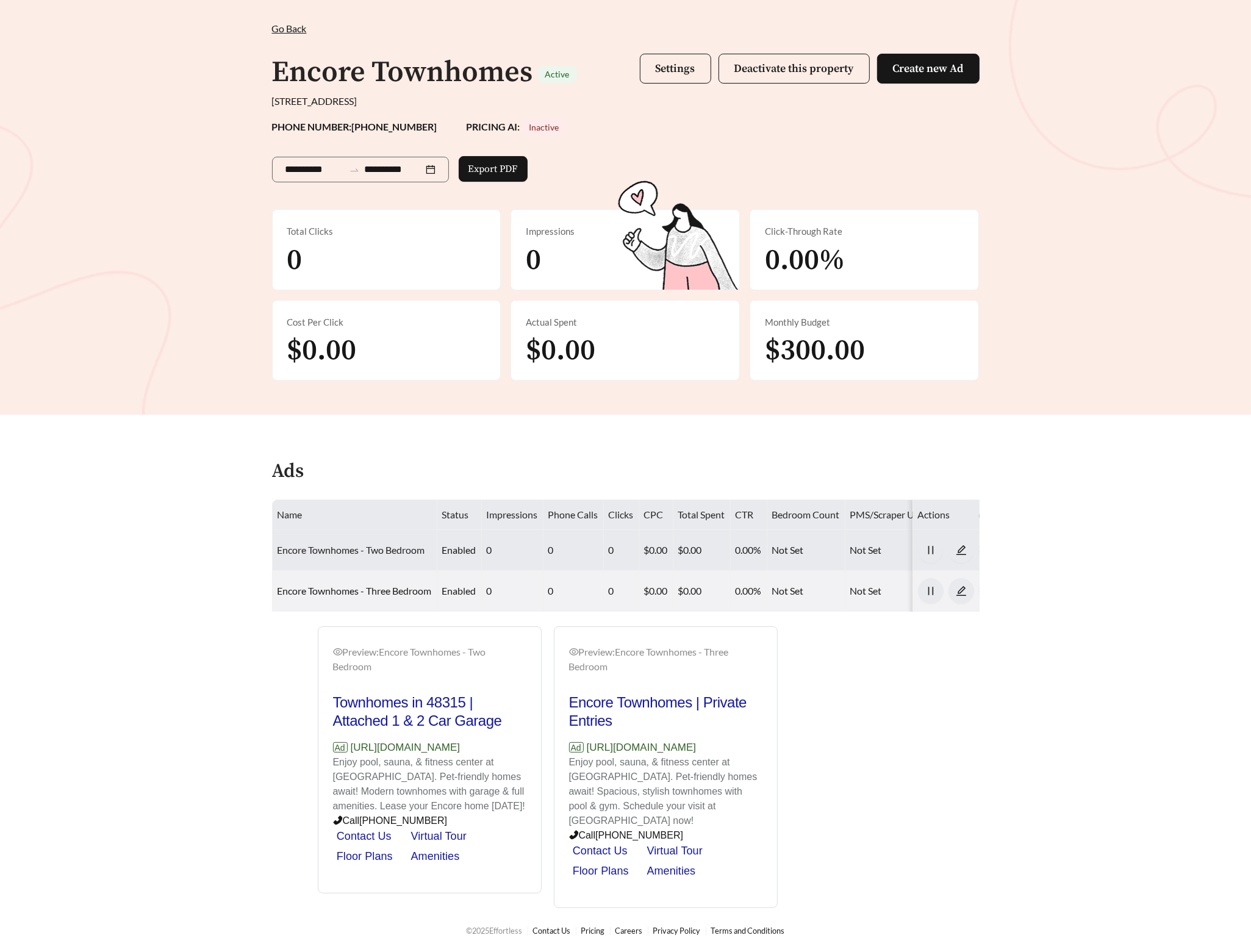
click at [376, 544] on link "Encore Townhomes - Two Bedroom" at bounding box center [351, 549] width 148 height 12
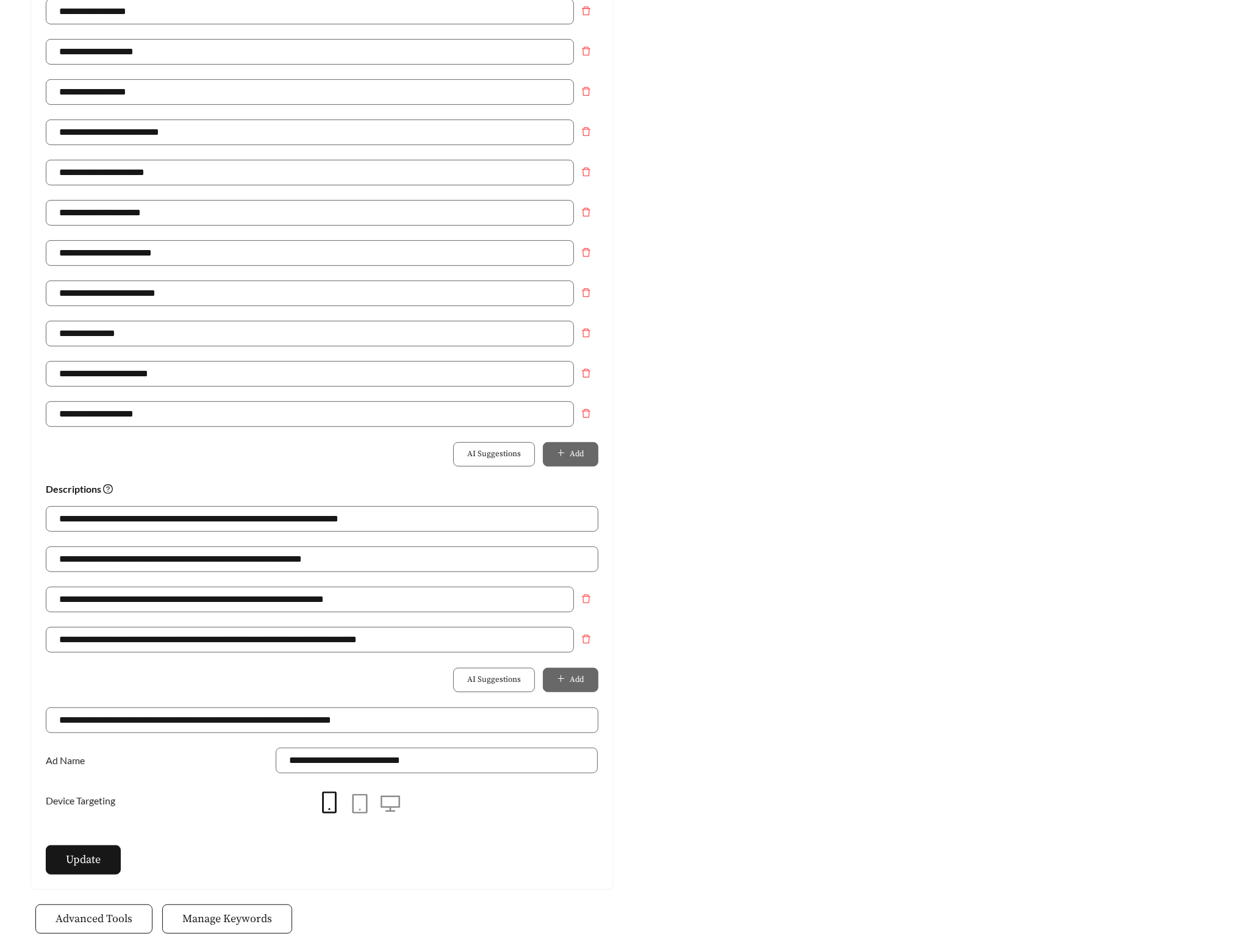
scroll to position [538, 0]
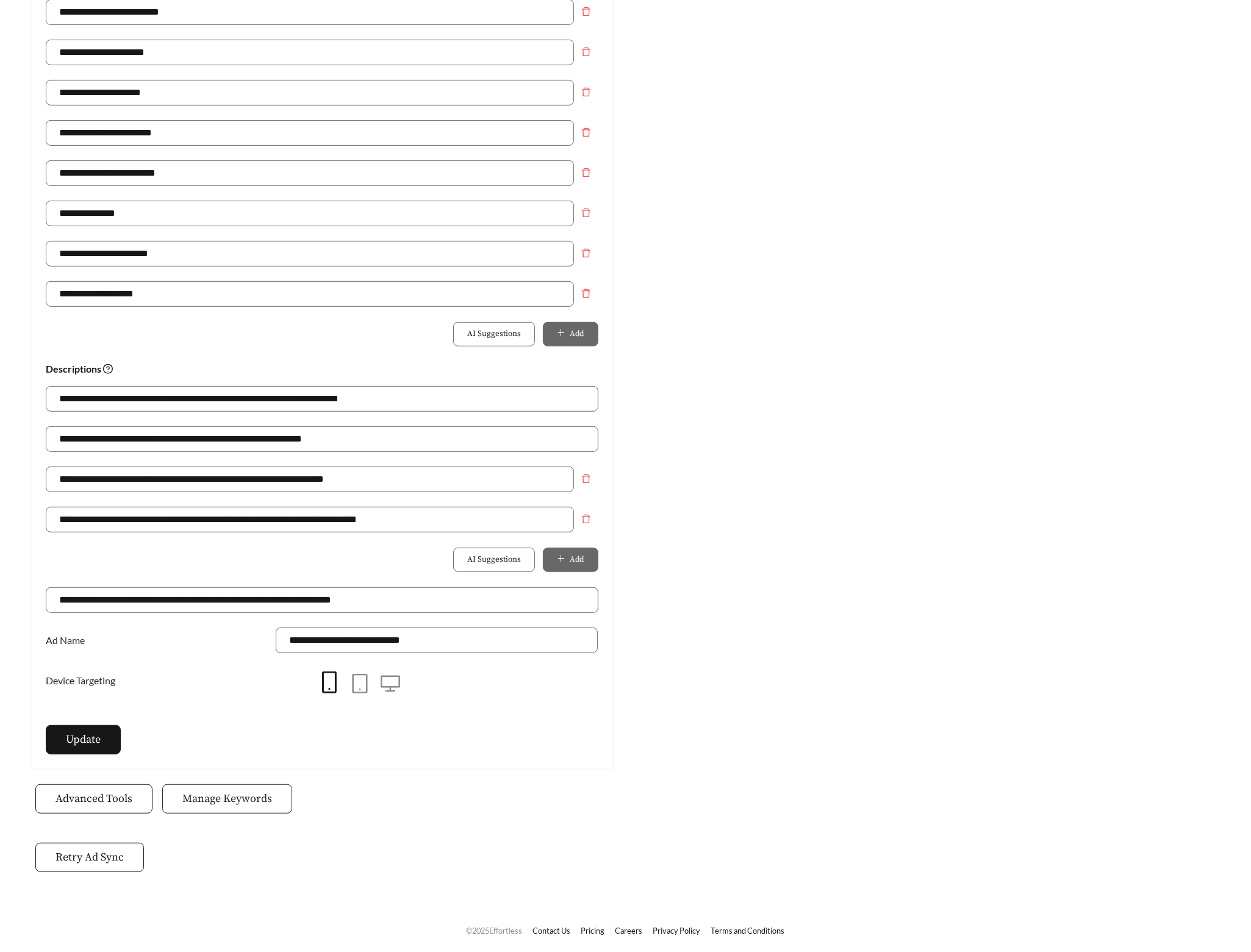
click at [273, 796] on button "Manage Keywords" at bounding box center [227, 799] width 130 height 29
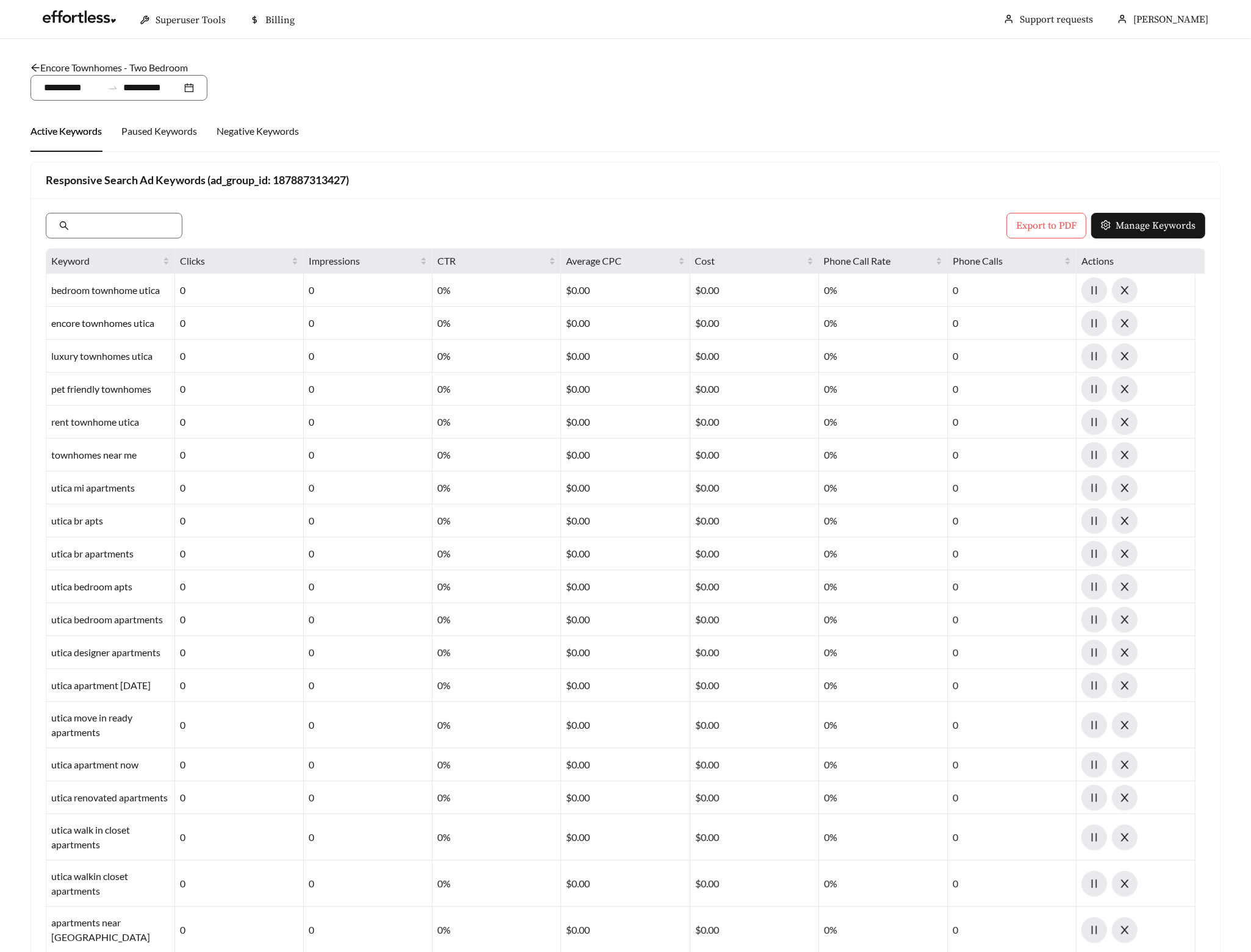
click at [106, 67] on link "Encore Townhomes - Two Bedroom" at bounding box center [109, 67] width 158 height 12
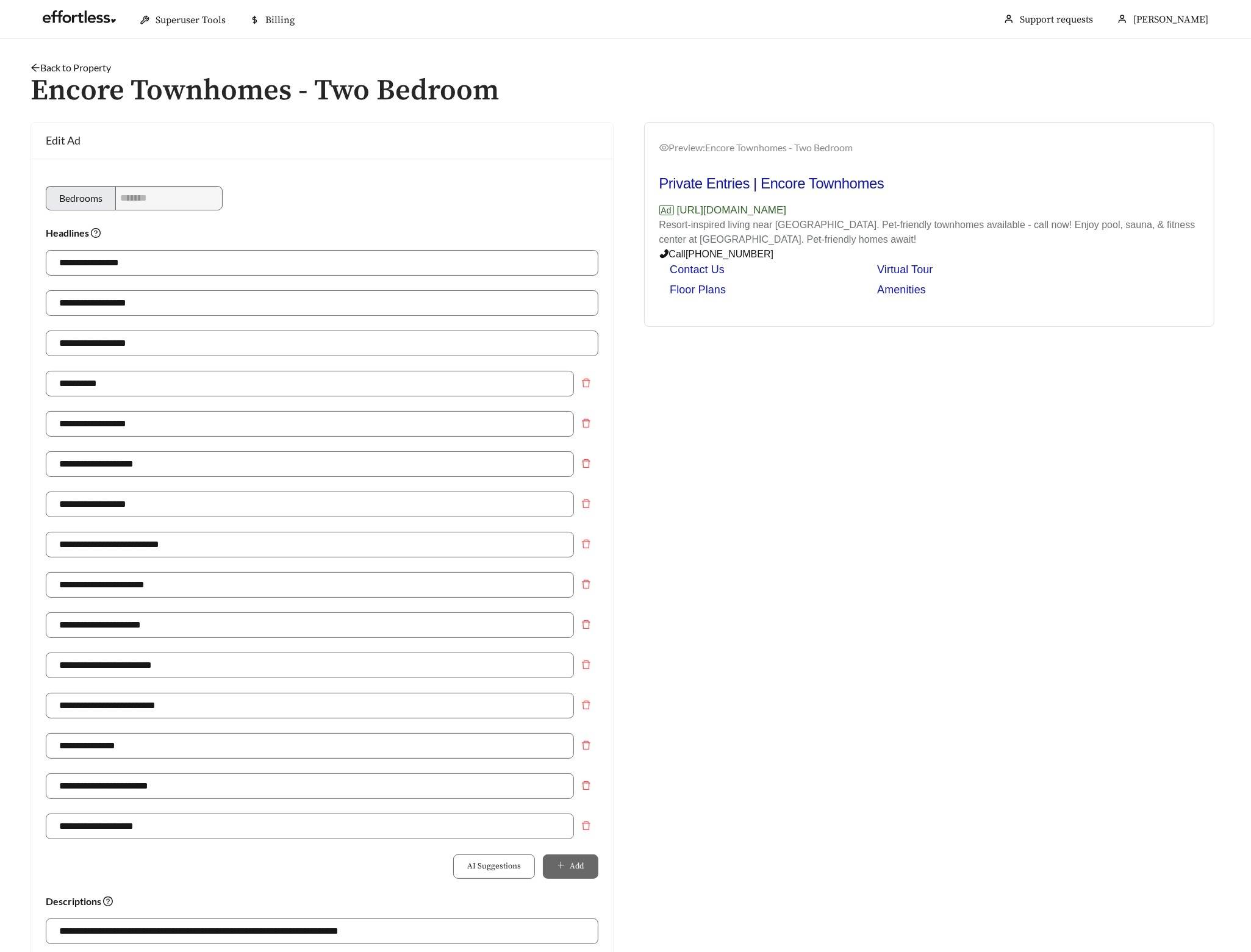
click at [60, 66] on link "Back to Property" at bounding box center [70, 67] width 80 height 12
